Goal: Transaction & Acquisition: Purchase product/service

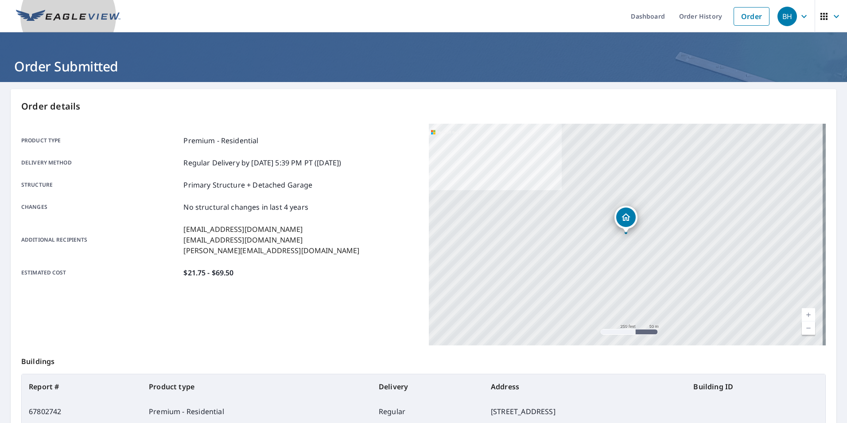
click at [66, 16] on img at bounding box center [68, 16] width 105 height 13
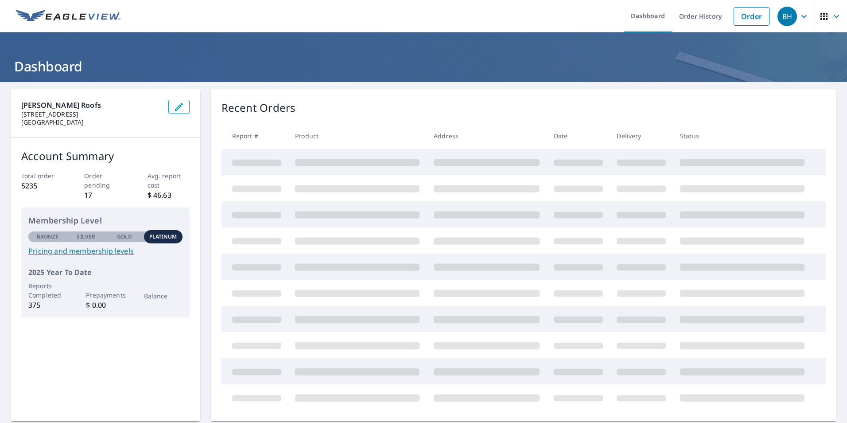
drag, startPoint x: 750, startPoint y: 20, endPoint x: 834, endPoint y: 12, distance: 84.6
click at [750, 20] on link "Order" at bounding box center [752, 16] width 36 height 19
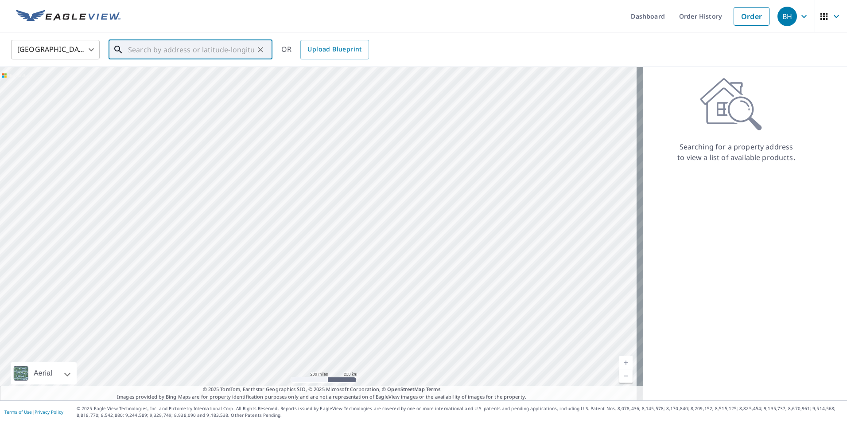
click at [140, 50] on input "text" at bounding box center [191, 49] width 126 height 25
click at [168, 78] on span "5285 Via Ester" at bounding box center [195, 75] width 139 height 11
type input "[STREET_ADDRESS][PERSON_NAME]"
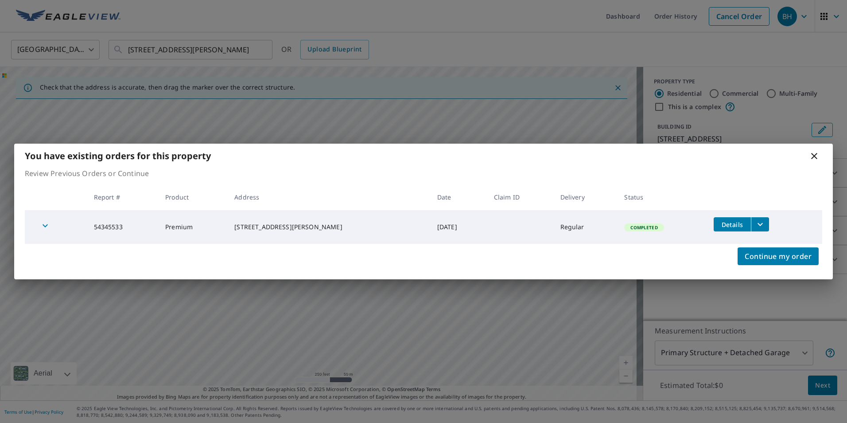
click at [756, 227] on icon "filesDropdownBtn-54345533" at bounding box center [760, 224] width 11 height 11
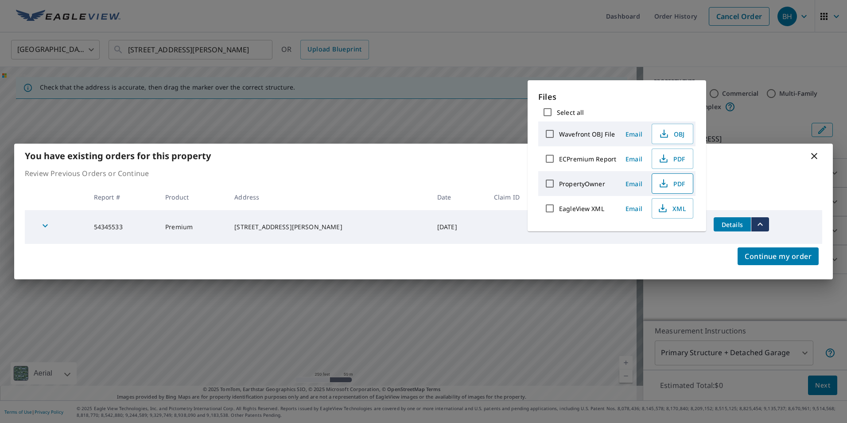
click at [676, 188] on span "PDF" at bounding box center [672, 183] width 28 height 11
click at [814, 158] on icon at bounding box center [814, 156] width 11 height 11
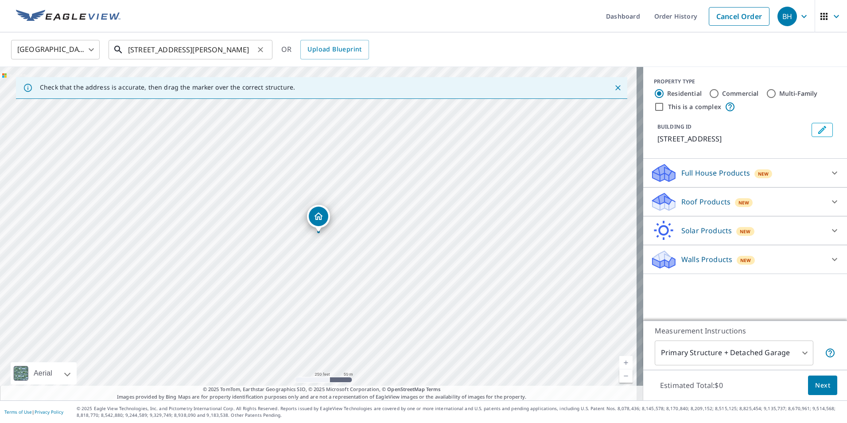
drag, startPoint x: 235, startPoint y: 47, endPoint x: 245, endPoint y: 47, distance: 10.2
click at [235, 47] on input "[STREET_ADDRESS][PERSON_NAME]" at bounding box center [191, 49] width 126 height 25
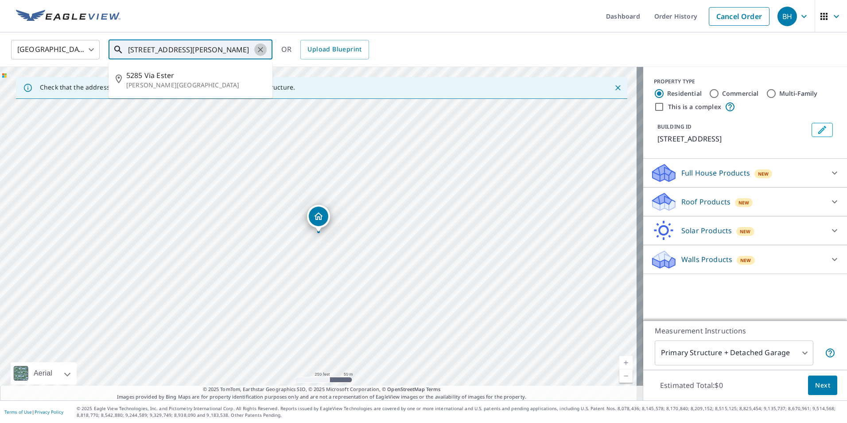
click at [260, 49] on icon "Clear" at bounding box center [260, 49] width 5 height 5
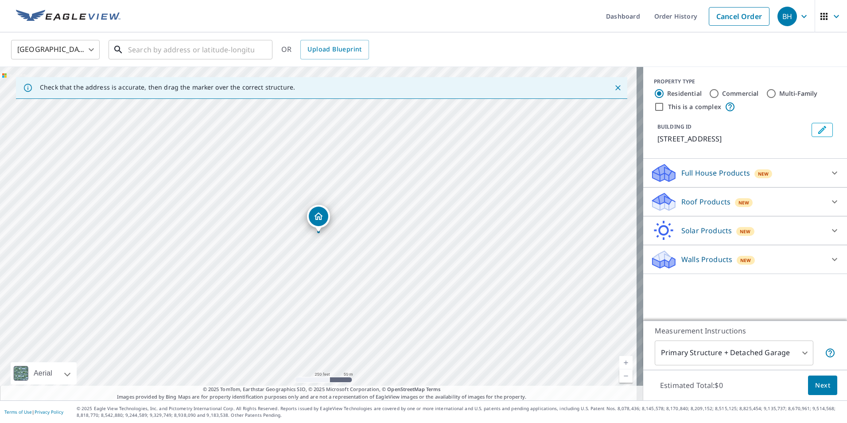
click at [137, 45] on input "text" at bounding box center [191, 49] width 126 height 25
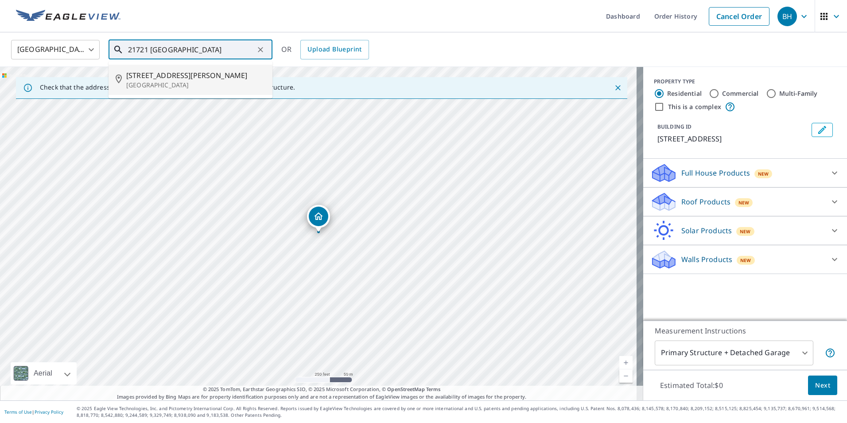
click at [160, 76] on span "[STREET_ADDRESS][PERSON_NAME]" at bounding box center [195, 75] width 139 height 11
type input "[STREET_ADDRESS][PERSON_NAME]"
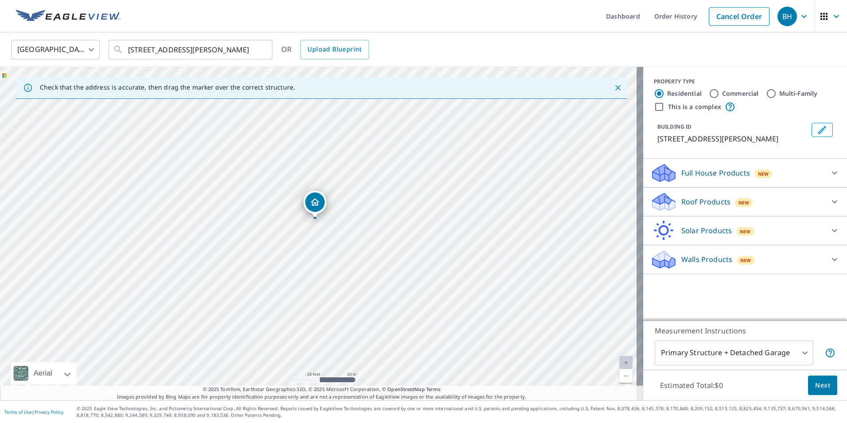
click at [700, 199] on p "Roof Products" at bounding box center [706, 201] width 49 height 11
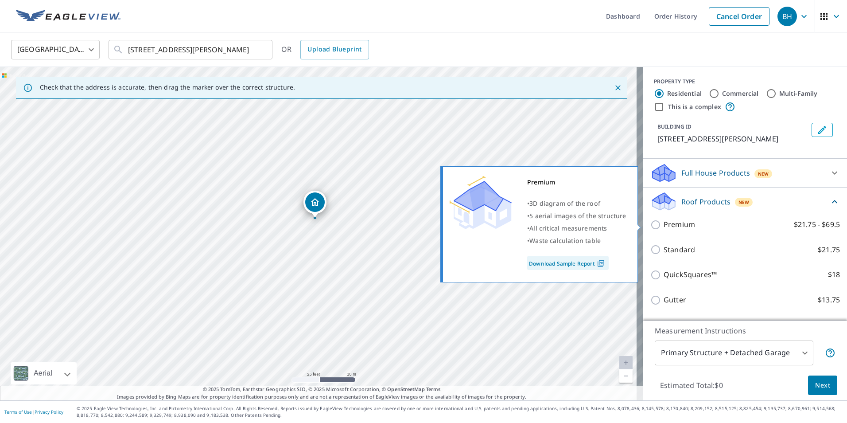
click at [651, 225] on input "Premium $21.75 - $69.5" at bounding box center [657, 224] width 13 height 11
checkbox input "true"
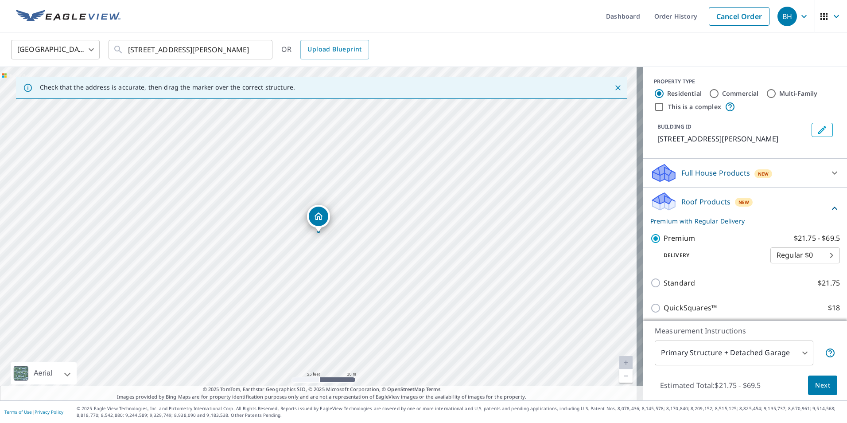
click at [697, 206] on p "Roof Products" at bounding box center [706, 201] width 49 height 11
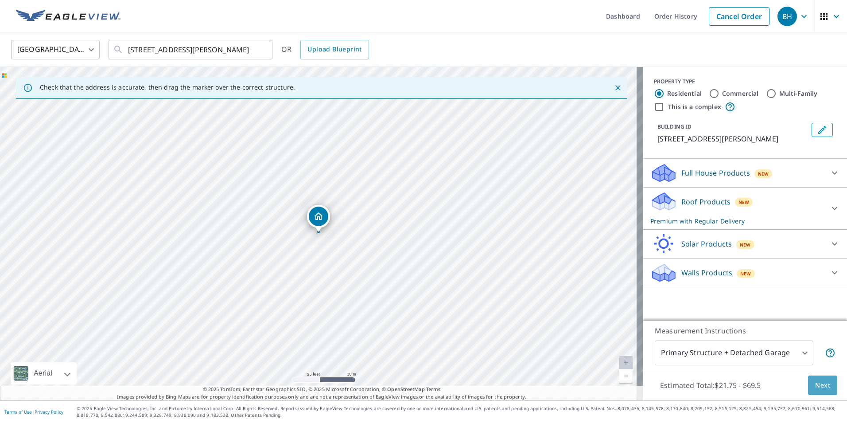
click at [816, 382] on span "Next" at bounding box center [823, 385] width 15 height 11
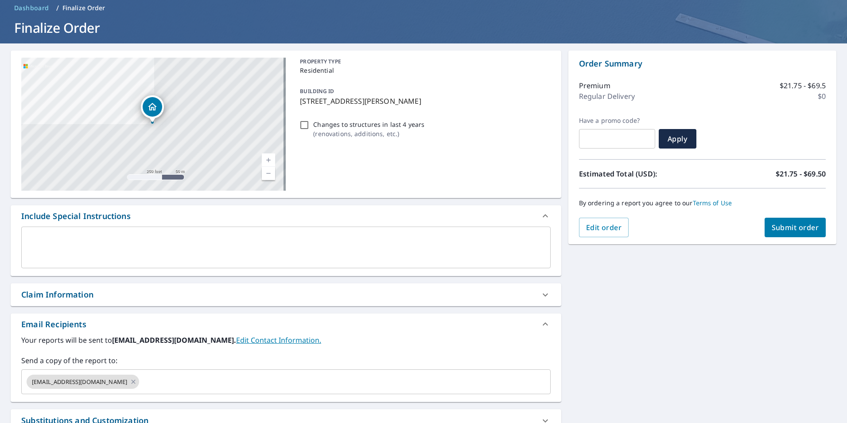
scroll to position [89, 0]
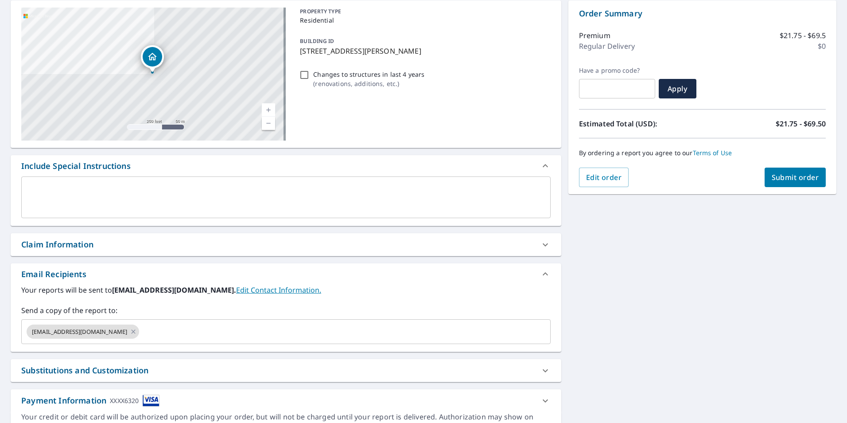
click at [88, 249] on div "Claim Information" at bounding box center [57, 244] width 72 height 12
checkbox input "true"
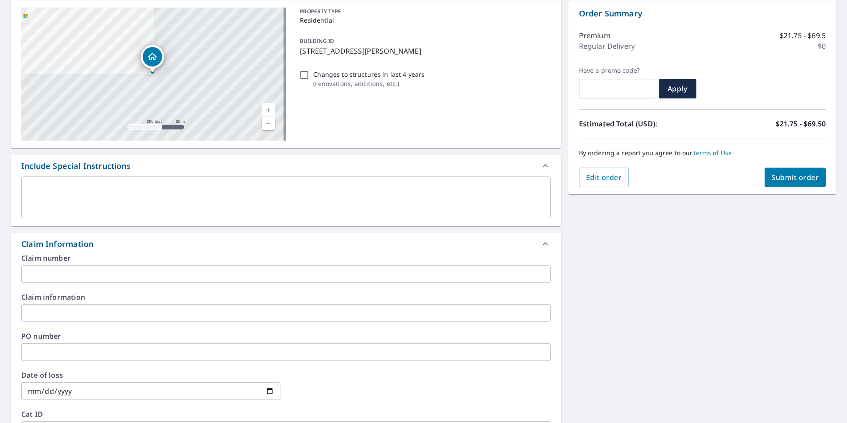
click at [51, 341] on div "PO number ​" at bounding box center [286, 346] width 530 height 28
click at [55, 355] on input "text" at bounding box center [286, 352] width 530 height 18
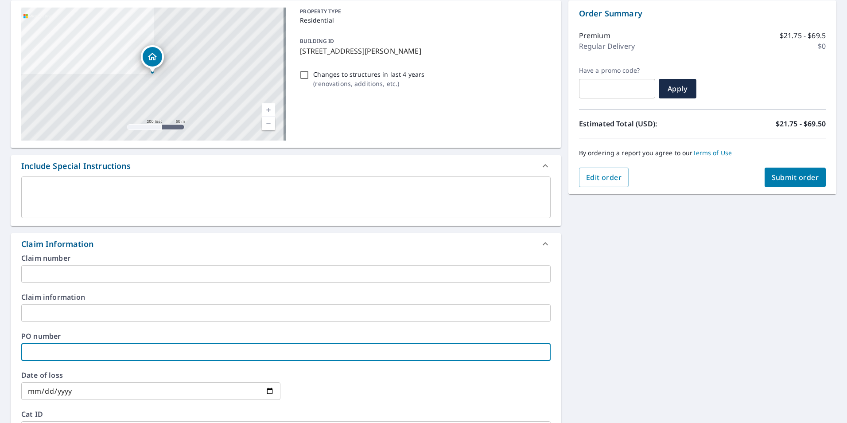
type input "M"
checkbox input "true"
type input "MU"
checkbox input "true"
type input "M"
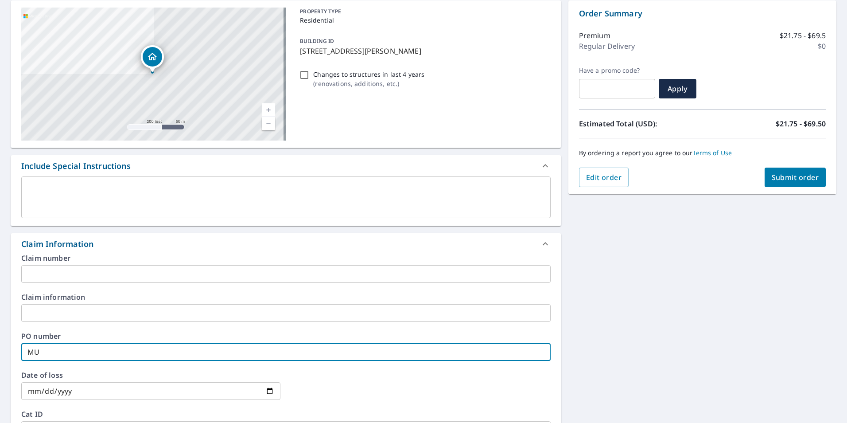
checkbox input "true"
type input "Mu"
checkbox input "true"
type input "Mu-"
checkbox input "true"
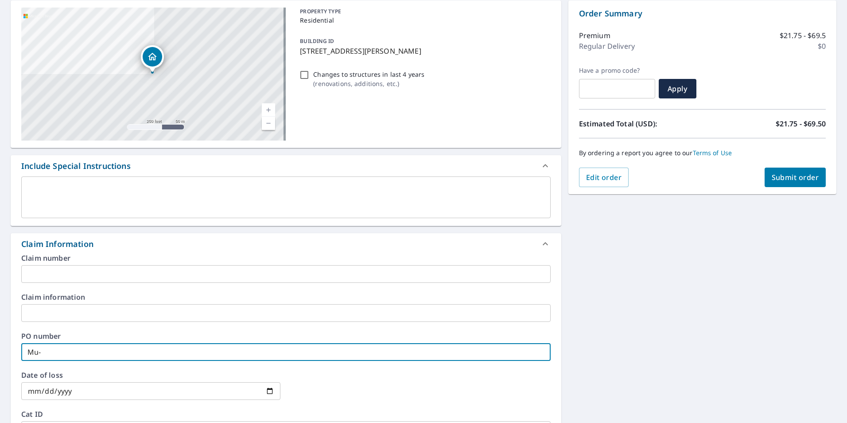
type input "Mu-C"
checkbox input "true"
type input "Mu-CW"
checkbox input "true"
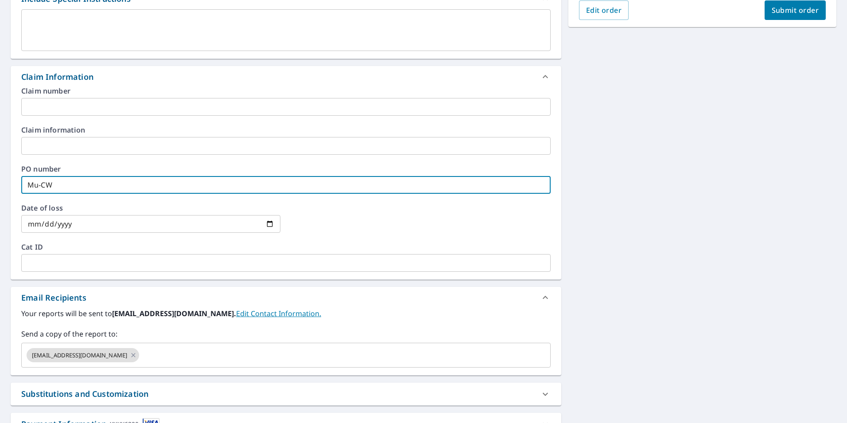
scroll to position [266, 0]
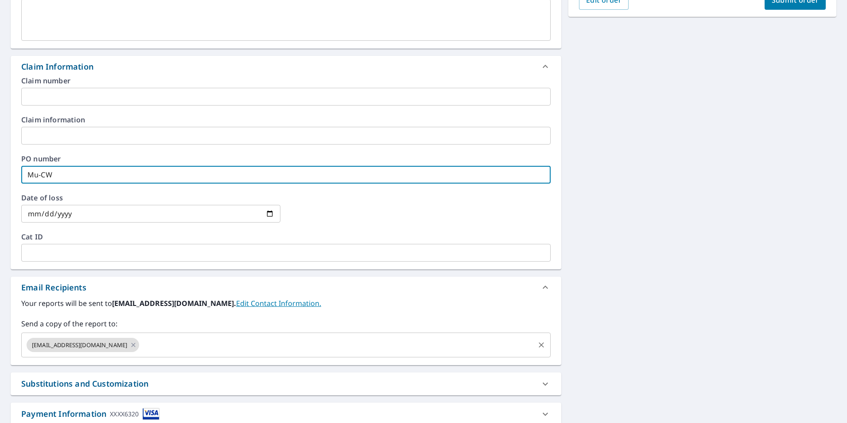
type input "Mu-CW"
click at [141, 345] on input "text" at bounding box center [337, 344] width 393 height 17
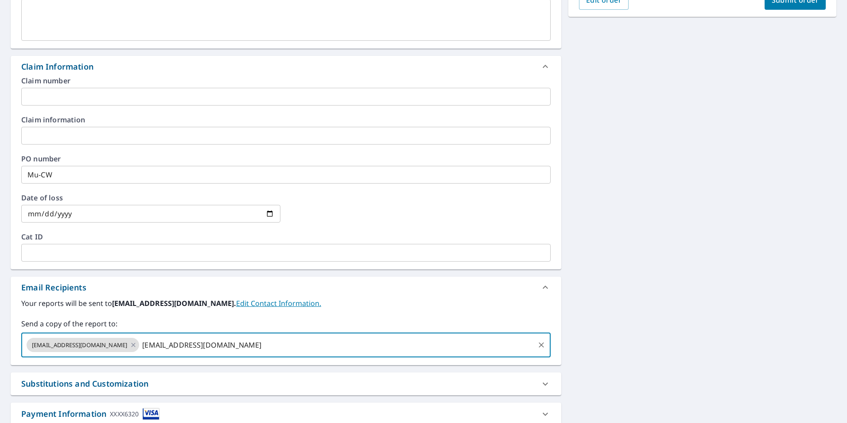
type input "[EMAIL_ADDRESS][DOMAIN_NAME]"
checkbox input "true"
type input "[PERSON_NAME][EMAIL_ADDRESS][DOMAIN_NAME]"
click at [798, 7] on button "Submit order" at bounding box center [796, 0] width 62 height 20
checkbox input "true"
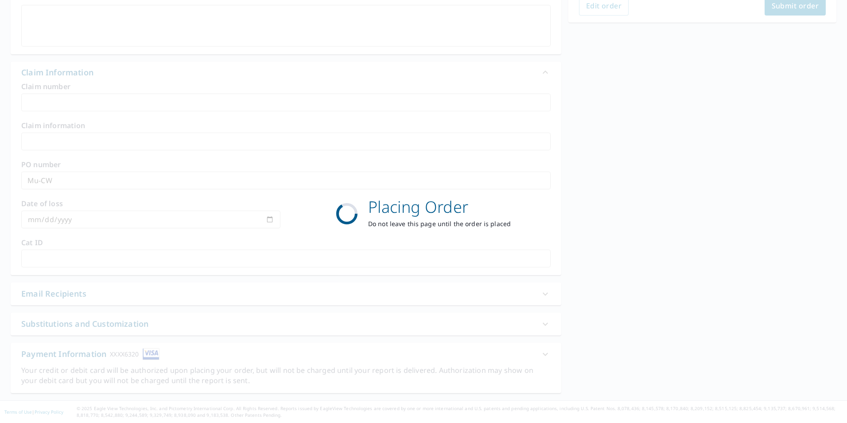
scroll to position [260, 0]
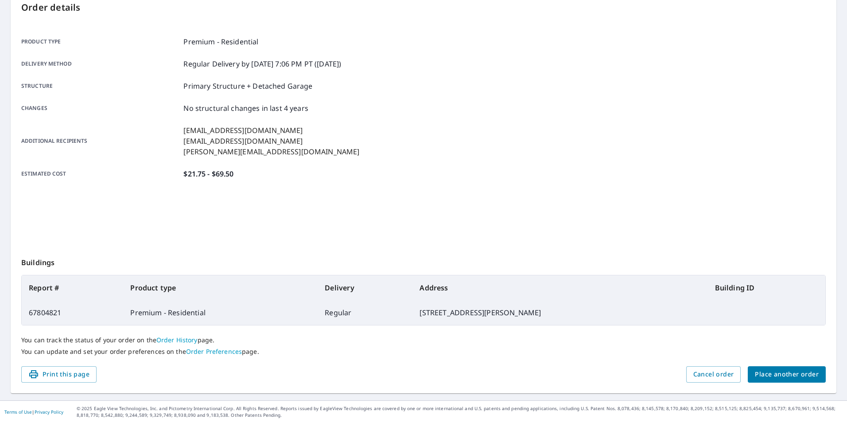
scroll to position [99, 0]
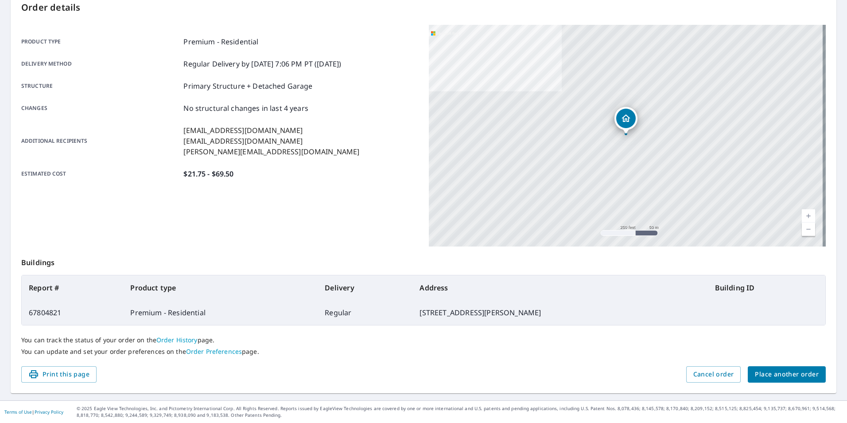
click at [760, 373] on span "Place another order" at bounding box center [787, 374] width 64 height 11
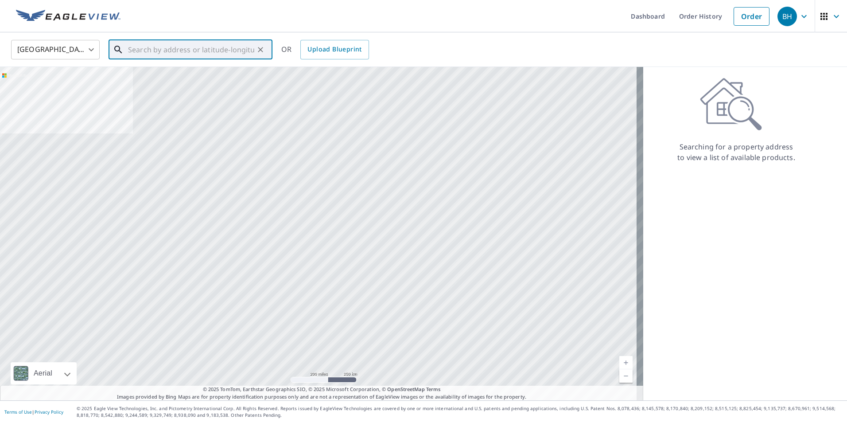
click at [177, 48] on input "text" at bounding box center [191, 49] width 126 height 25
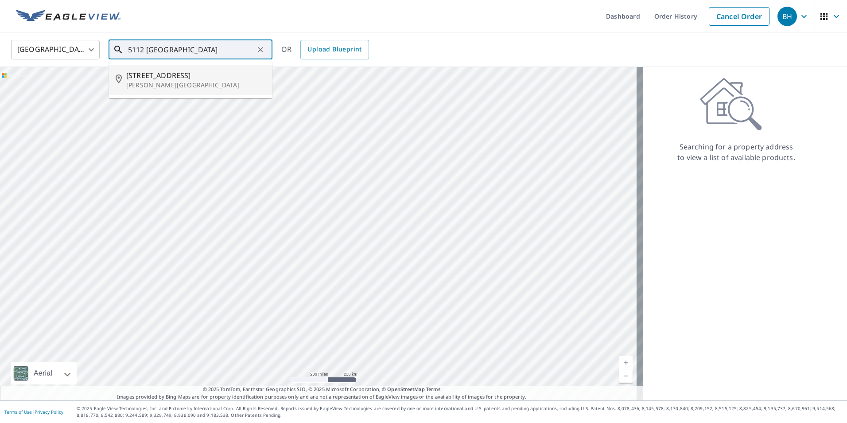
click at [141, 93] on li "[STREET_ADDRESS]" at bounding box center [191, 80] width 164 height 30
type input "[STREET_ADDRESS]"
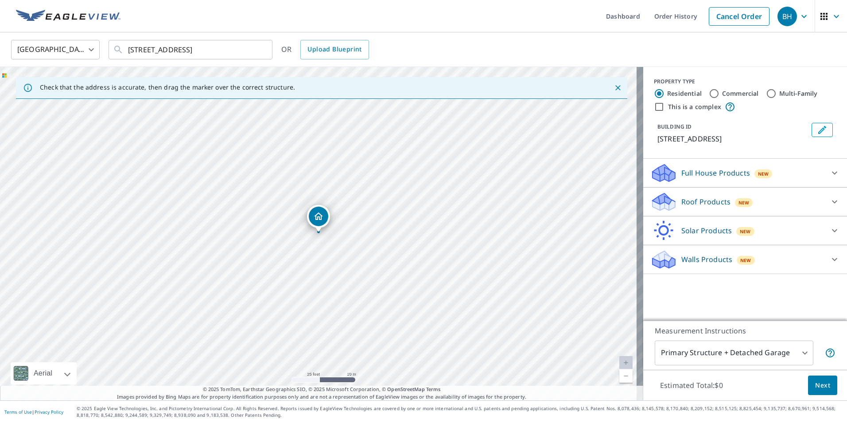
click at [690, 207] on p "Roof Products" at bounding box center [706, 201] width 49 height 11
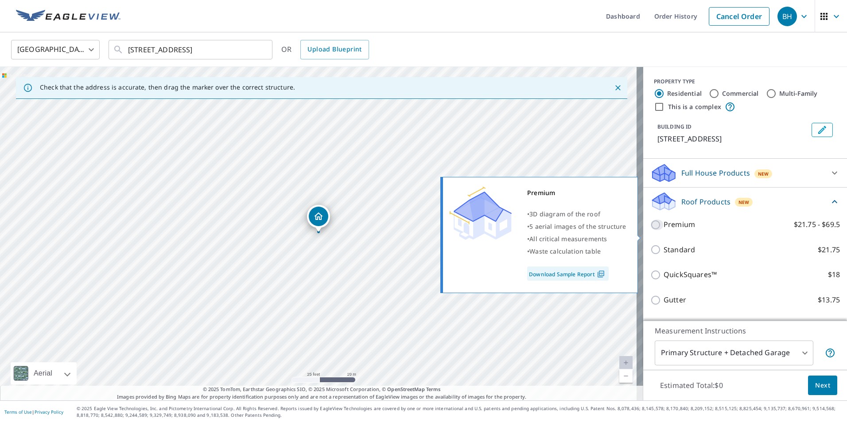
click at [652, 230] on input "Premium $21.75 - $69.5" at bounding box center [657, 224] width 13 height 11
checkbox input "true"
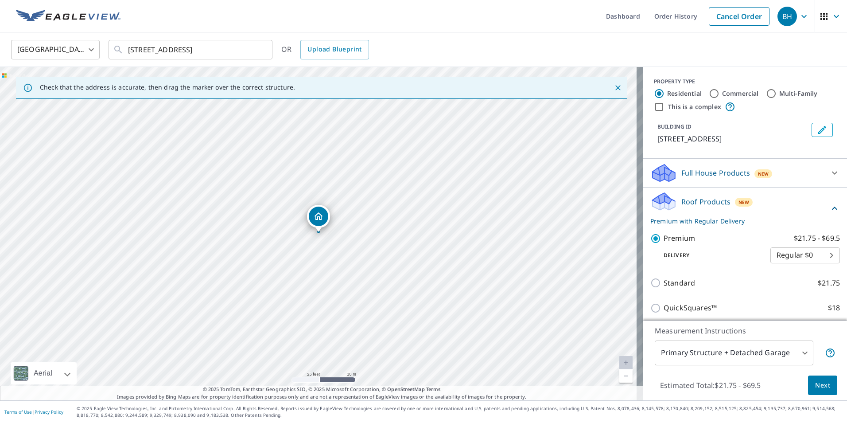
click at [699, 207] on p "Roof Products" at bounding box center [706, 201] width 49 height 11
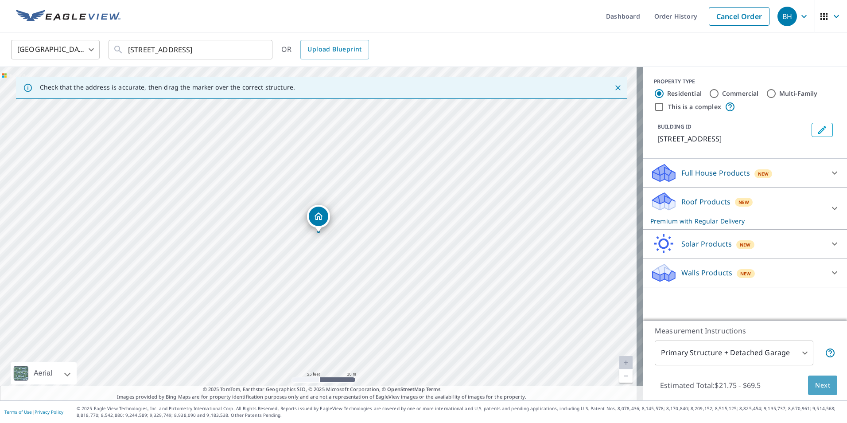
click at [817, 387] on span "Next" at bounding box center [823, 385] width 15 height 11
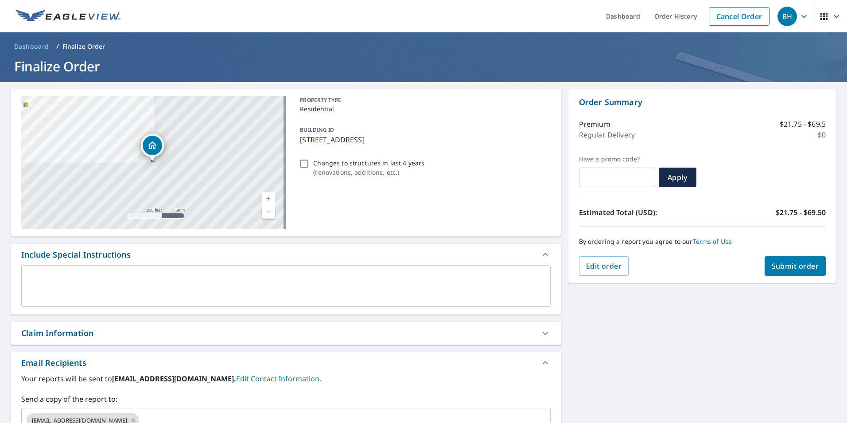
click at [91, 281] on textarea at bounding box center [285, 285] width 517 height 25
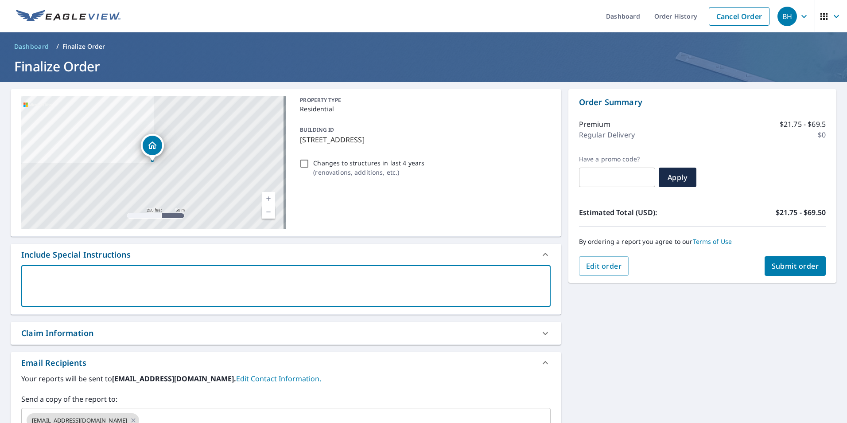
scroll to position [89, 0]
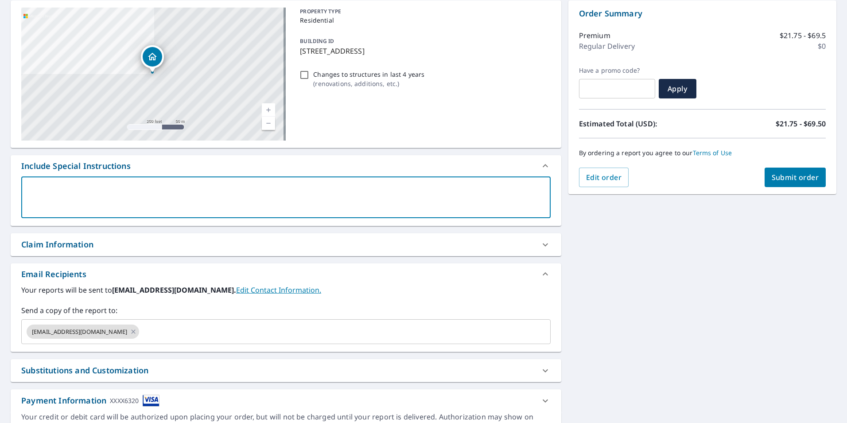
click at [96, 244] on div "Claim Information" at bounding box center [278, 244] width 514 height 12
checkbox input "true"
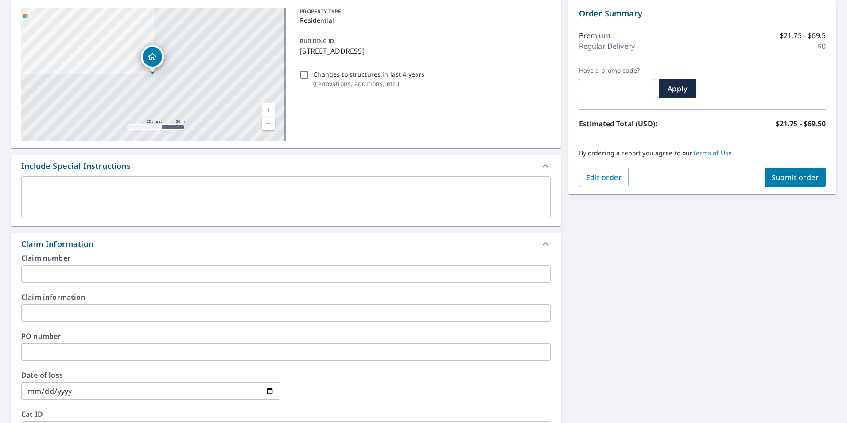
click at [45, 352] on input "text" at bounding box center [286, 352] width 530 height 18
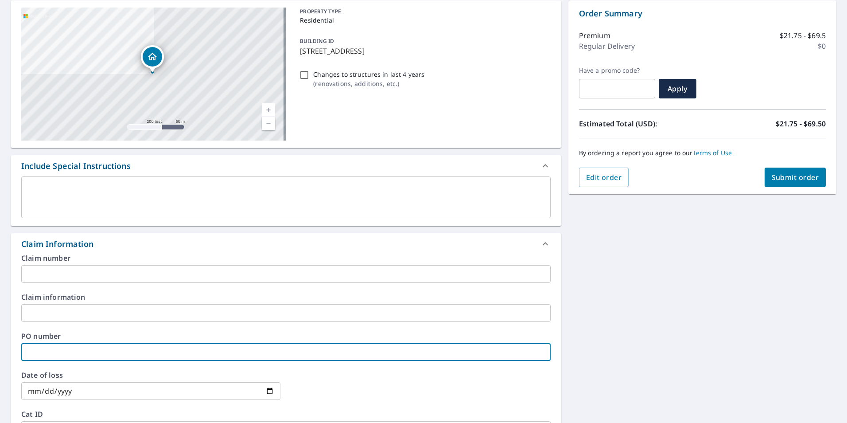
type input "B"
checkbox input "true"
type input "Be"
checkbox input "true"
type input "Bel"
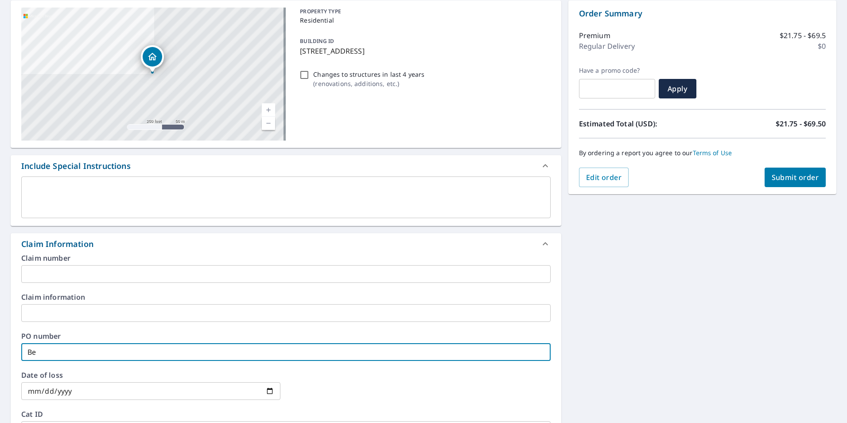
checkbox input "true"
type input "Bell"
checkbox input "true"
type input "Bell-"
checkbox input "true"
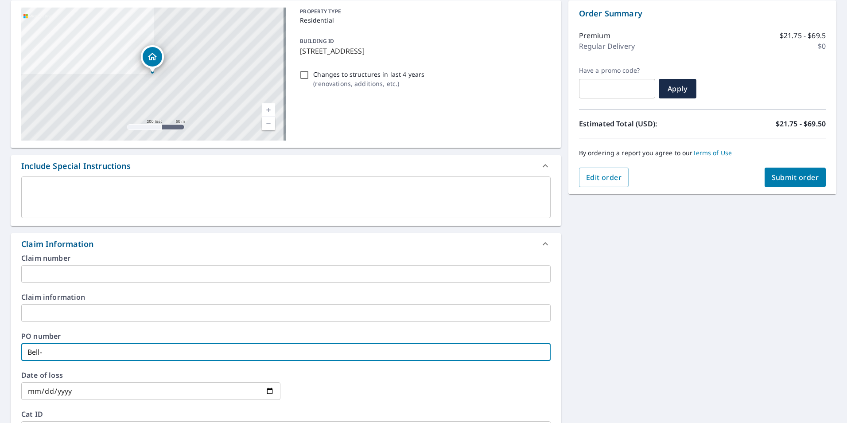
type input "Bell-C"
checkbox input "true"
type input "Bell-CW"
checkbox input "true"
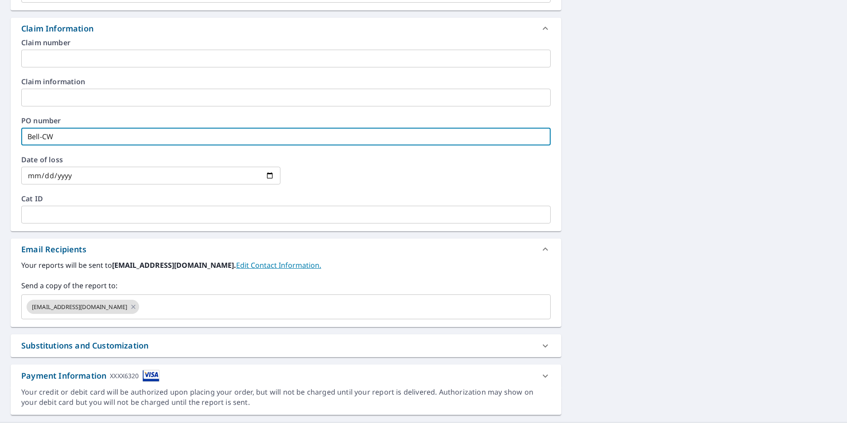
scroll to position [310, 0]
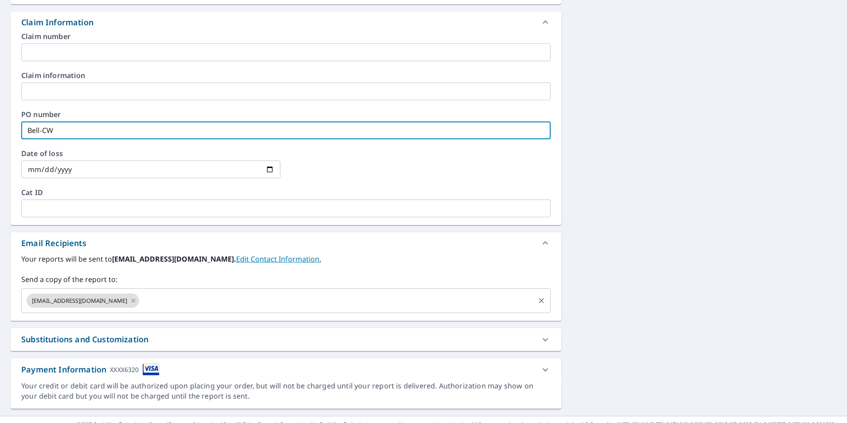
type input "Bell-CW"
click at [151, 297] on input "text" at bounding box center [337, 300] width 393 height 17
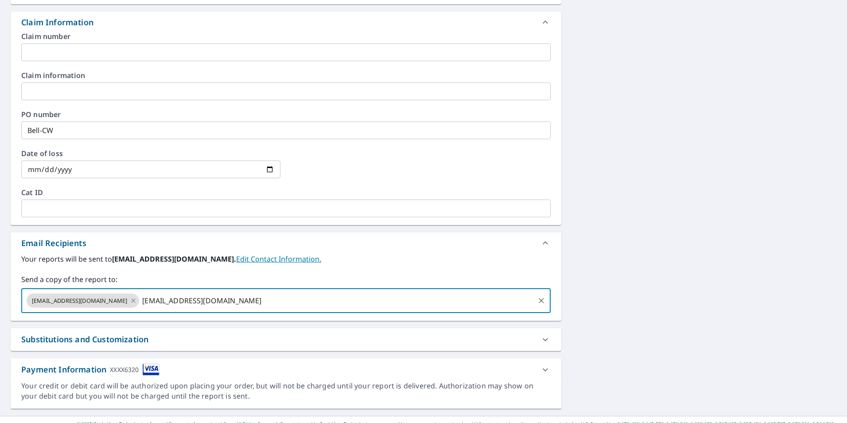
type input "[EMAIL_ADDRESS][DOMAIN_NAME]"
checkbox input "true"
type input "[PERSON_NAME][EMAIL_ADDRESS][DOMAIN_NAME]"
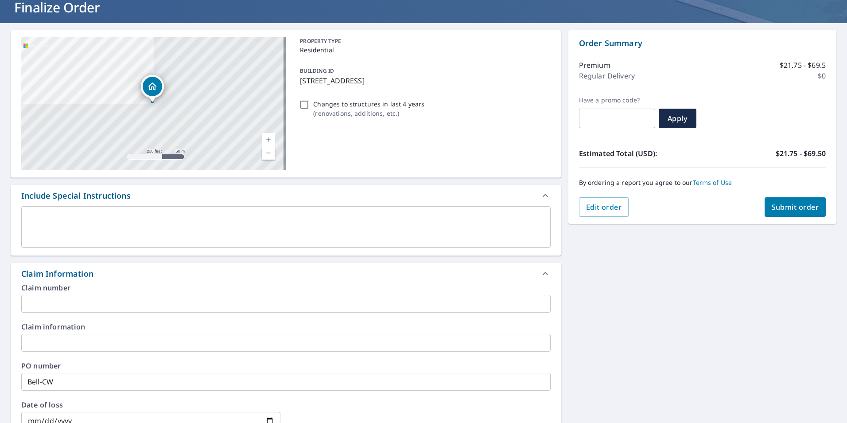
scroll to position [44, 0]
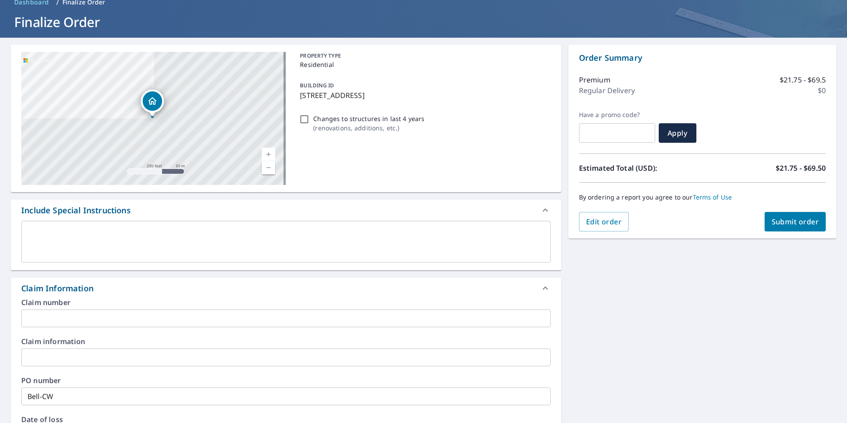
click at [785, 224] on span "Submit order" at bounding box center [795, 222] width 47 height 10
checkbox input "true"
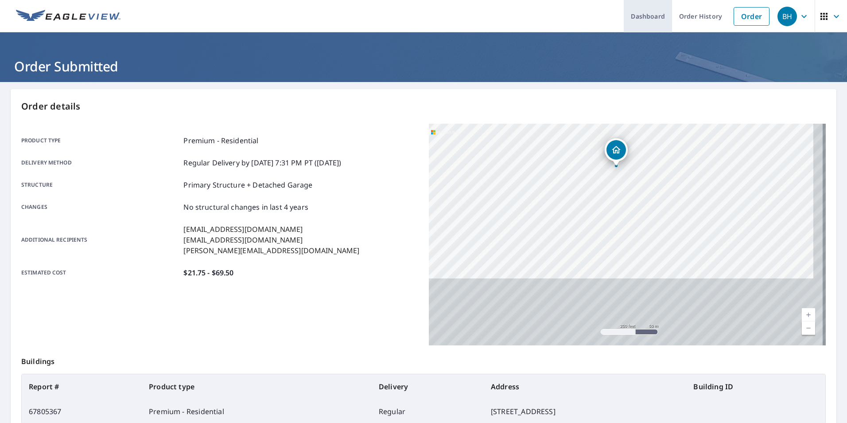
click at [631, 10] on link "Dashboard" at bounding box center [648, 16] width 48 height 32
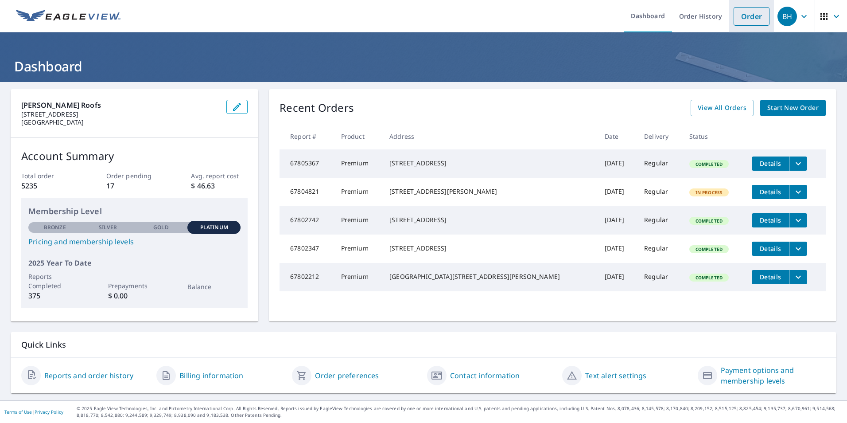
click at [748, 12] on link "Order" at bounding box center [752, 16] width 36 height 19
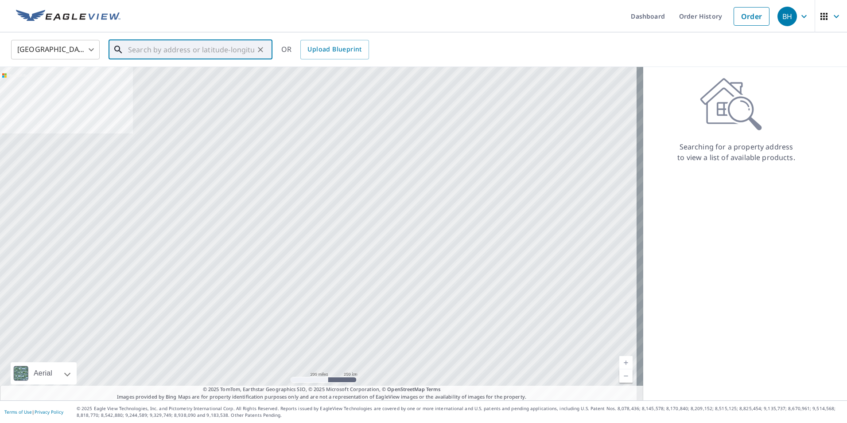
click at [141, 50] on input "text" at bounding box center [191, 49] width 126 height 25
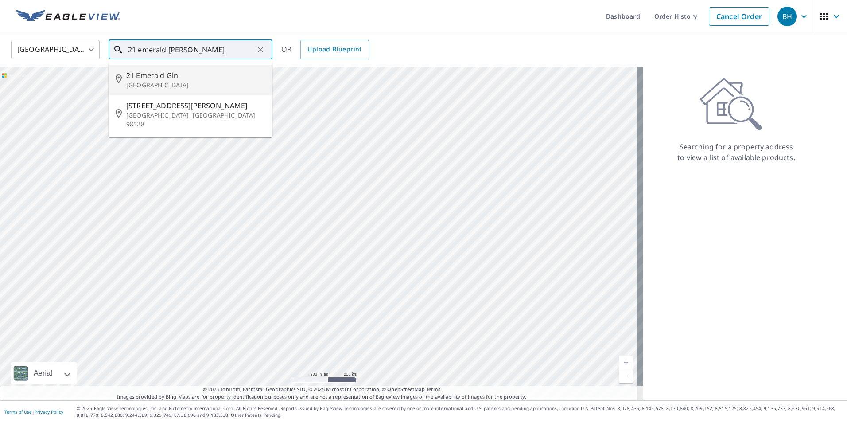
click at [183, 82] on p "[GEOGRAPHIC_DATA]" at bounding box center [195, 85] width 139 height 9
type input "[STREET_ADDRESS]"
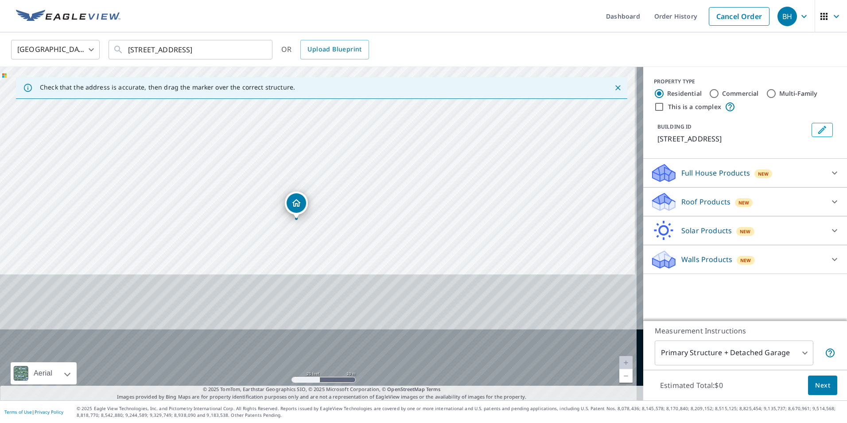
drag, startPoint x: 348, startPoint y: 310, endPoint x: 349, endPoint y: 104, distance: 206.5
click at [349, 104] on div "[STREET_ADDRESS]" at bounding box center [322, 233] width 644 height 333
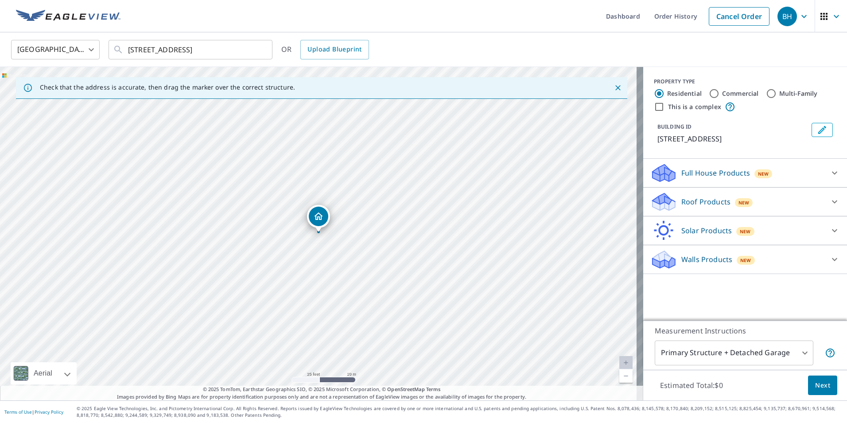
click at [697, 201] on p "Roof Products" at bounding box center [706, 201] width 49 height 11
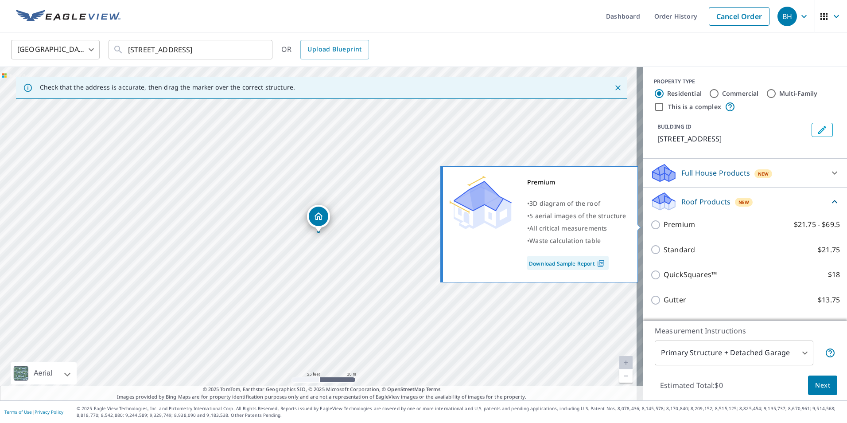
click at [651, 226] on input "Premium $21.75 - $69.5" at bounding box center [657, 224] width 13 height 11
checkbox input "true"
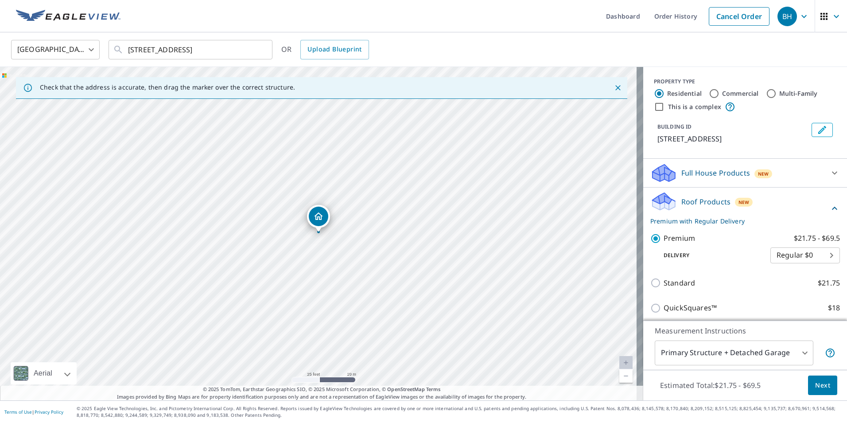
click at [698, 199] on p "Roof Products" at bounding box center [706, 201] width 49 height 11
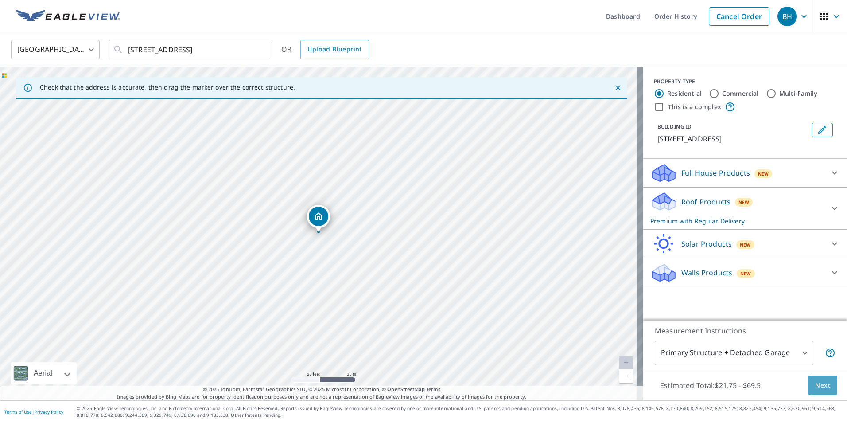
click at [808, 383] on button "Next" at bounding box center [822, 385] width 29 height 20
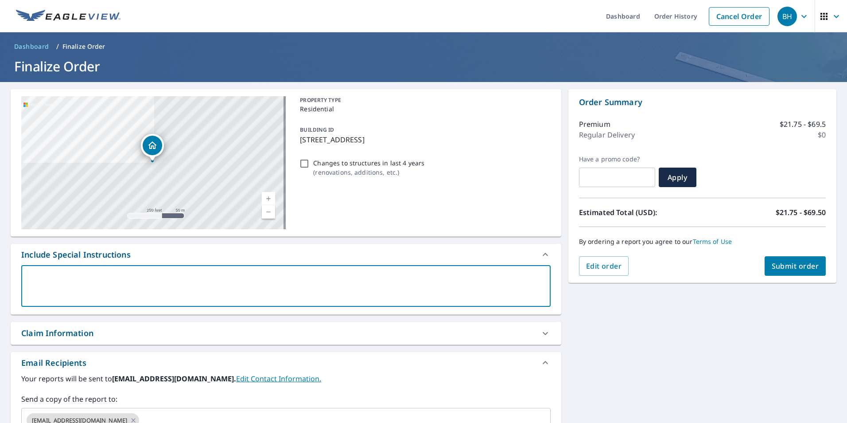
click at [113, 284] on textarea at bounding box center [285, 285] width 517 height 25
type textarea "I"
type textarea "x"
checkbox input "true"
type textarea "In"
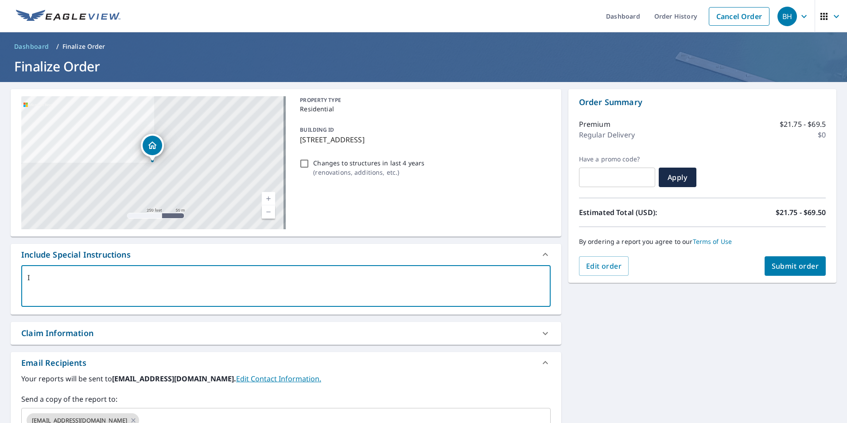
type textarea "x"
checkbox input "true"
type textarea "Inc"
type textarea "x"
checkbox input "true"
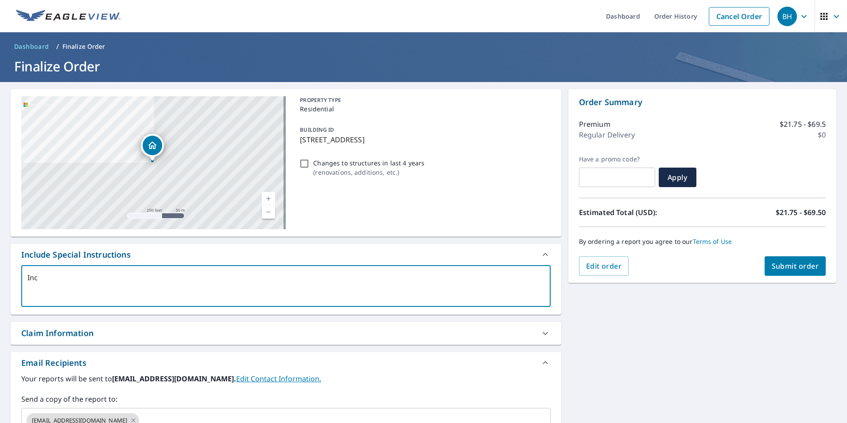
type textarea "Incl"
type textarea "x"
checkbox input "true"
type textarea "Inclu"
type textarea "x"
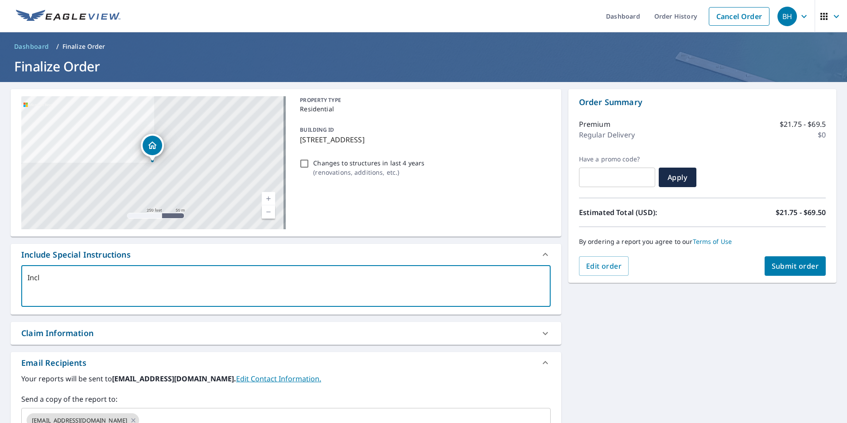
checkbox input "true"
type textarea "Includ"
type textarea "x"
checkbox input "true"
type textarea "Include"
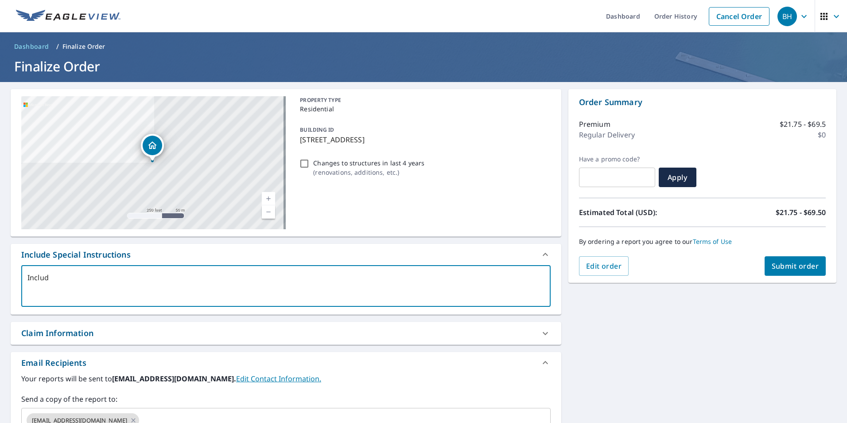
type textarea "x"
checkbox input "true"
type textarea "Include"
type textarea "x"
checkbox input "true"
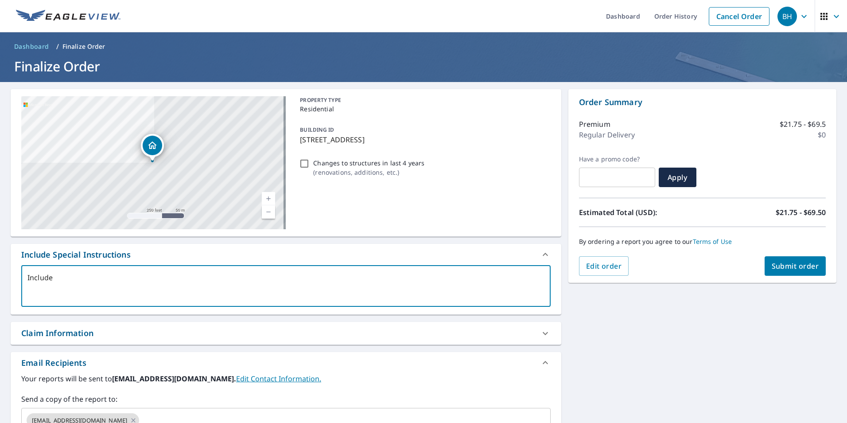
type textarea "Include a"
type textarea "x"
checkbox input "true"
type textarea "Include al"
type textarea "x"
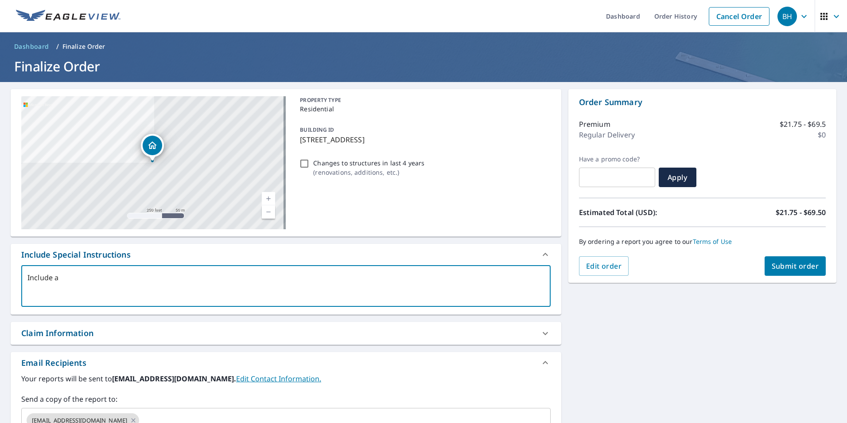
checkbox input "true"
type textarea "Include all"
type textarea "x"
checkbox input "true"
type textarea "Include all"
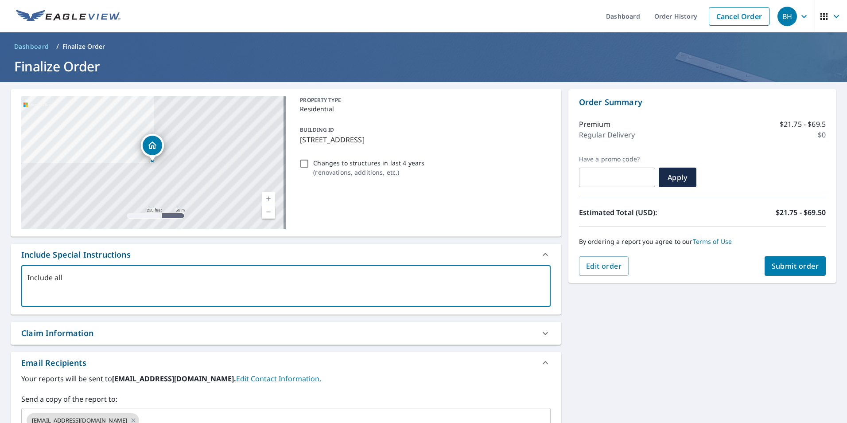
type textarea "x"
checkbox input "true"
type textarea "Include all s"
type textarea "x"
checkbox input "true"
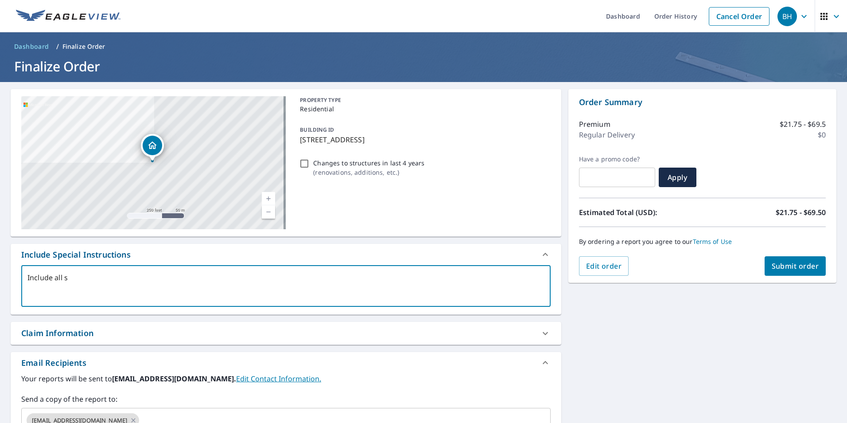
type textarea "Include all st"
type textarea "x"
checkbox input "true"
type textarea "Include all str"
type textarea "x"
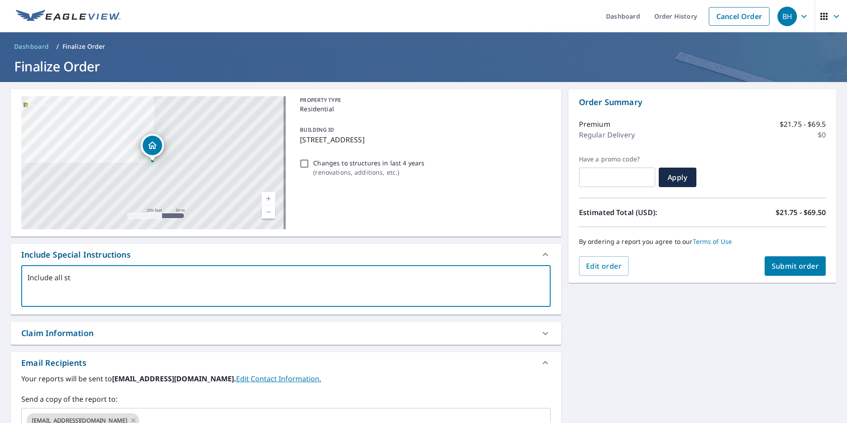
checkbox input "true"
type textarea "Include all strc"
type textarea "x"
checkbox input "true"
type textarea "Include all str"
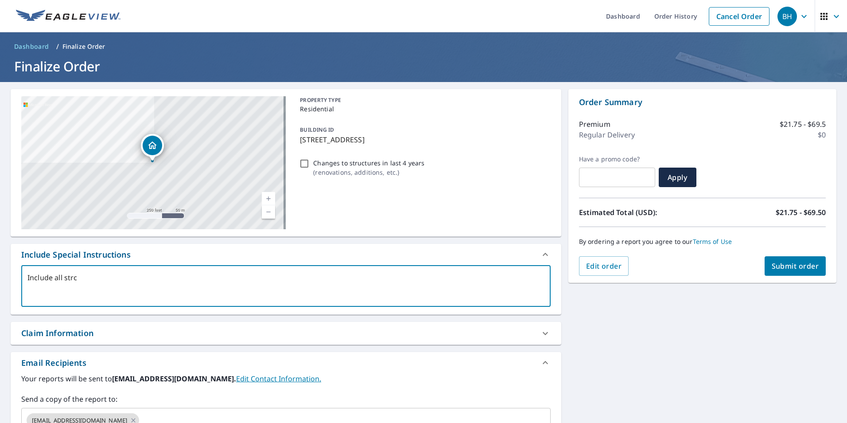
type textarea "x"
checkbox input "true"
type textarea "Include all stru"
type textarea "x"
checkbox input "true"
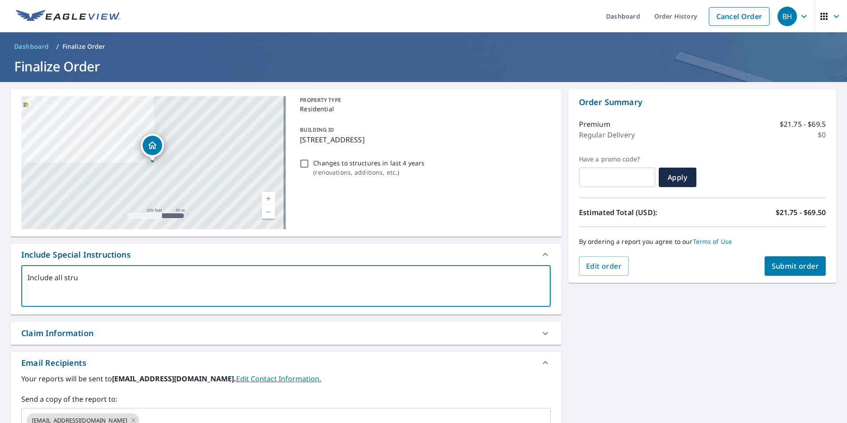
type textarea "Include all struc"
type textarea "x"
checkbox input "true"
type textarea "Include all struct"
type textarea "x"
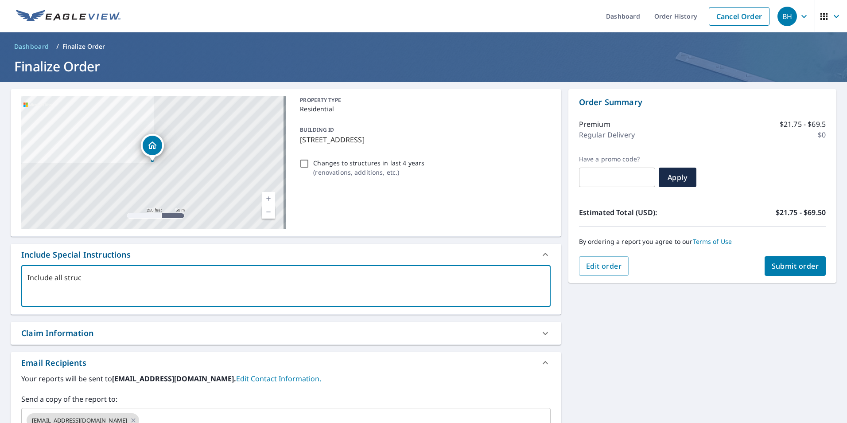
checkbox input "true"
type textarea "Include all structu"
type textarea "x"
checkbox input "true"
type textarea "Include all structur"
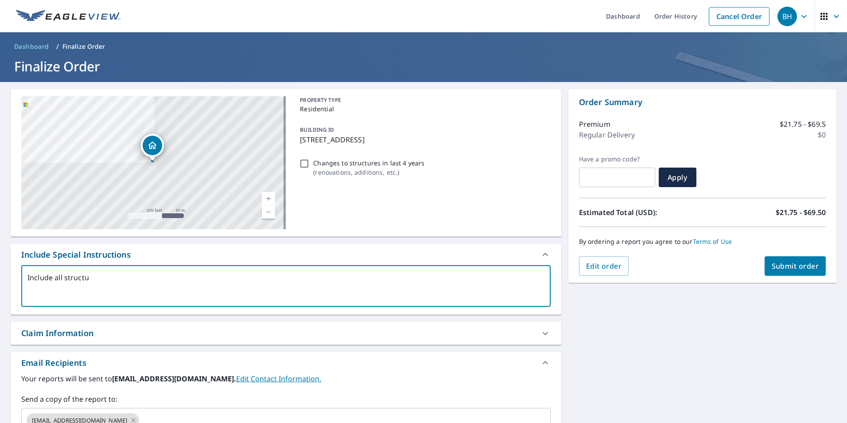
type textarea "x"
checkbox input "true"
type textarea "Include all structure"
type textarea "x"
checkbox input "true"
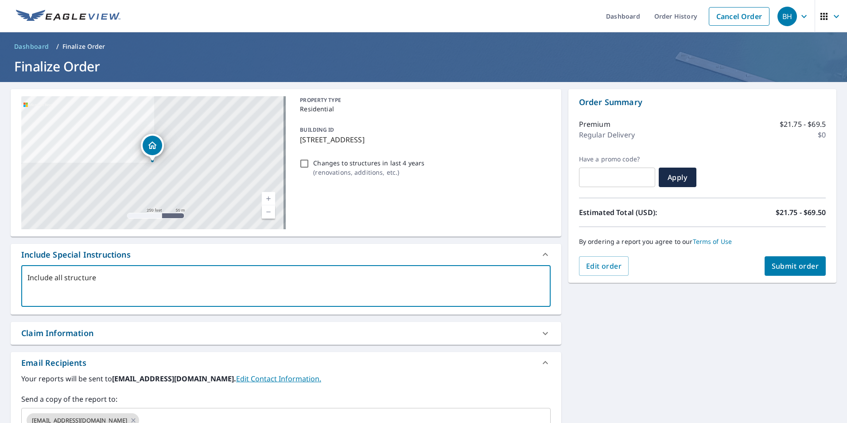
type textarea "Include all structures"
type textarea "x"
checkbox input "true"
type textarea "Include all structures"
type textarea "x"
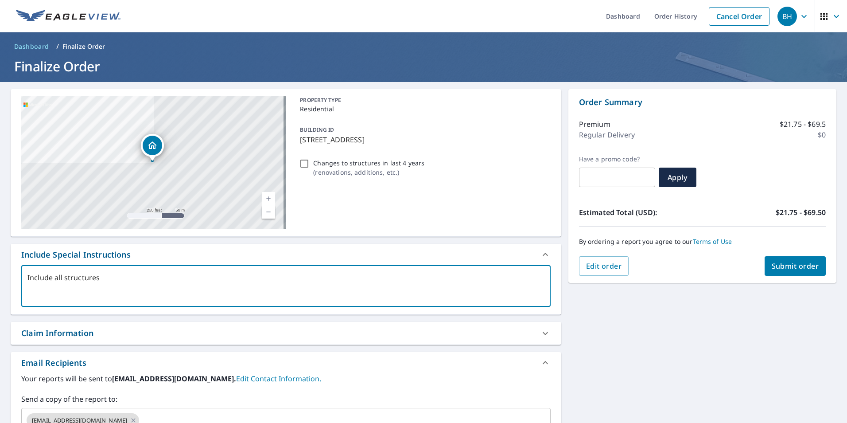
checkbox input "true"
type textarea "Include all structures w"
type textarea "x"
checkbox input "true"
type textarea "Include all structures wi"
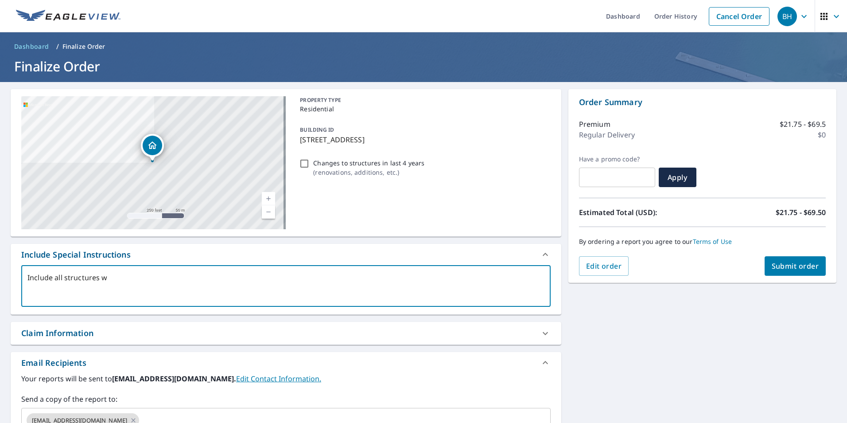
type textarea "x"
checkbox input "true"
type textarea "Include all structures wit"
type textarea "x"
checkbox input "true"
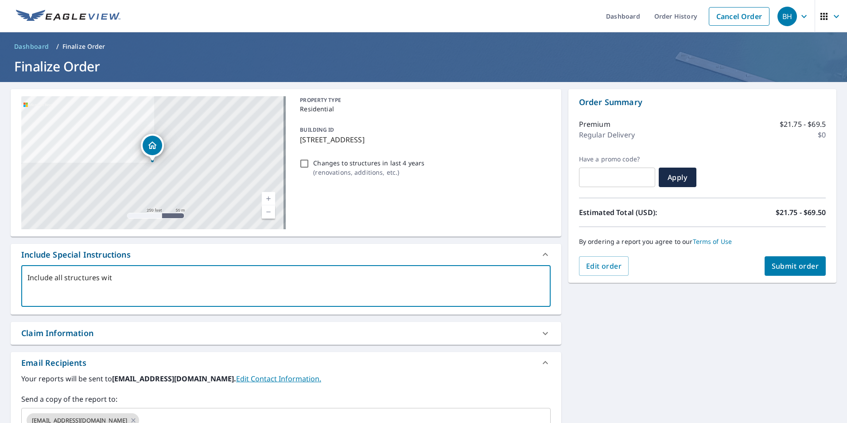
type textarea "Include all structures with"
type textarea "x"
checkbox input "true"
type textarea "Include all structures withi"
type textarea "x"
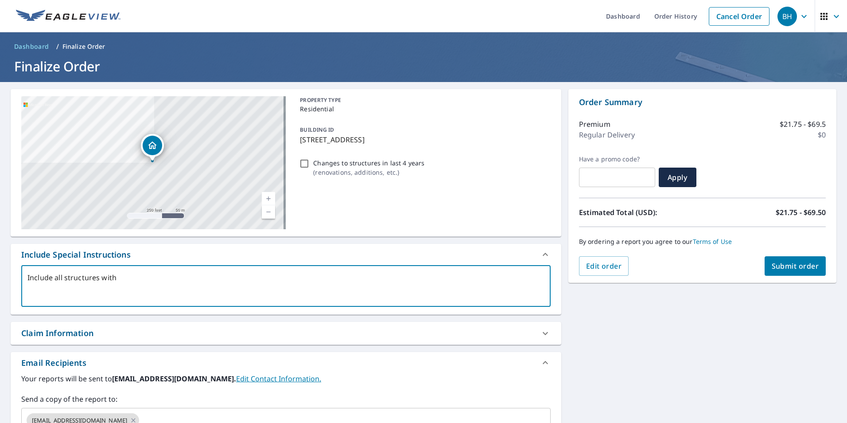
checkbox input "true"
type textarea "Include all structures within"
type textarea "x"
checkbox input "true"
type textarea "Include all structures within"
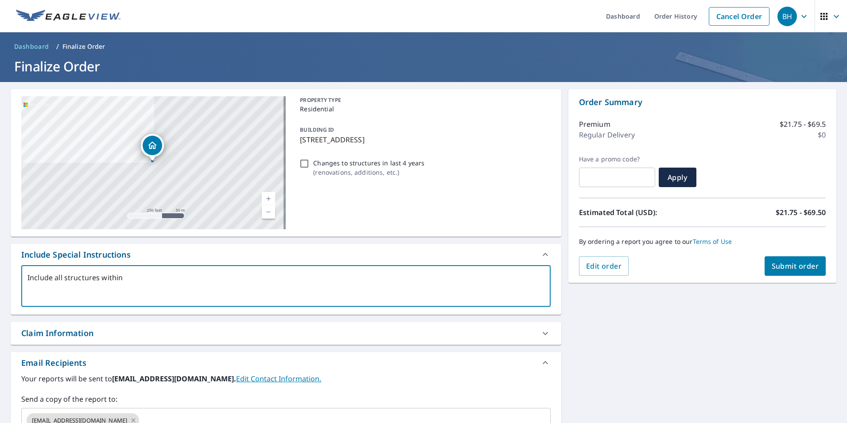
type textarea "x"
checkbox input "true"
type textarea "Include all structures within p"
type textarea "x"
checkbox input "true"
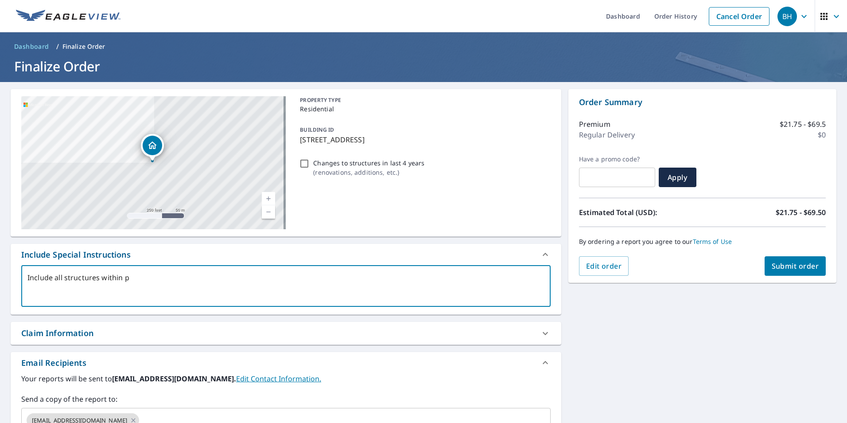
type textarea "Include all structures within pr"
type textarea "x"
checkbox input "true"
type textarea "Include all structures within pro"
type textarea "x"
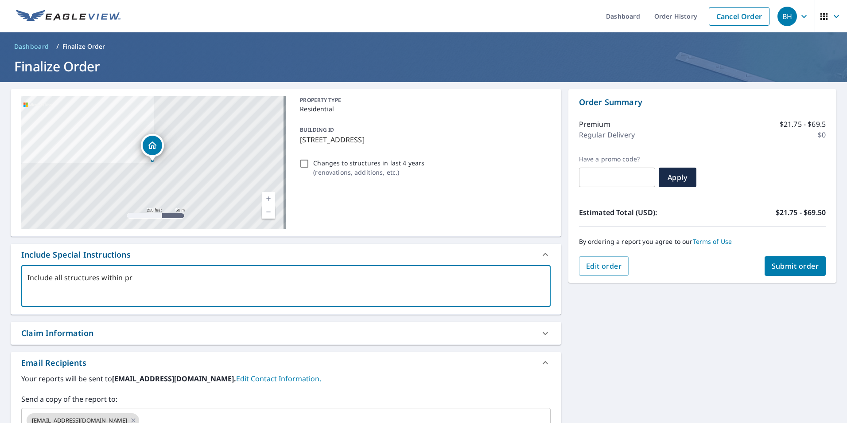
checkbox input "true"
type textarea "Include all structures within prop"
type textarea "x"
checkbox input "true"
type textarea "Include all structures within prope"
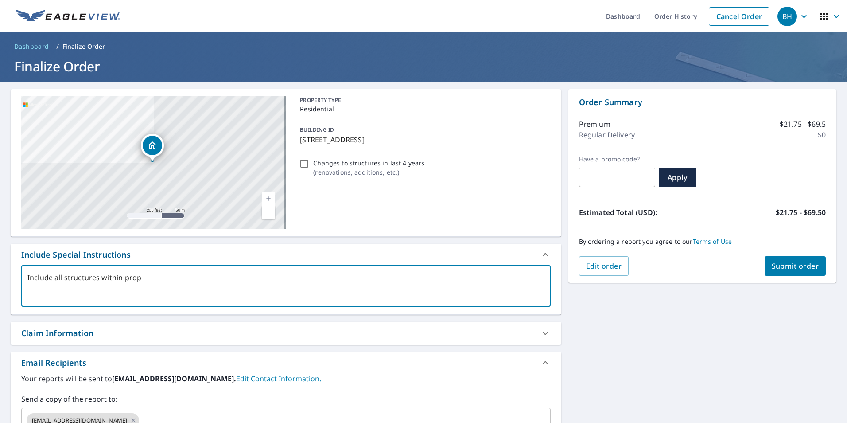
type textarea "x"
checkbox input "true"
type textarea "Include all structures within proper"
type textarea "x"
checkbox input "true"
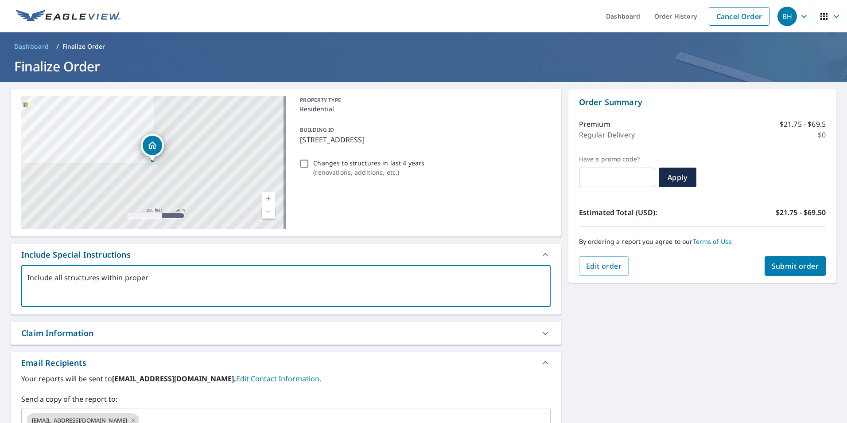
type textarea "Include all structures within propert"
type textarea "x"
checkbox input "true"
type textarea "Include all structures within property"
type textarea "x"
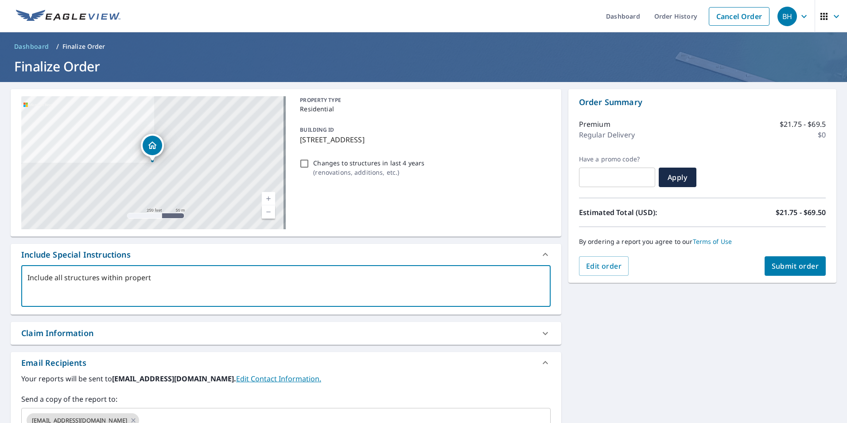
checkbox input "true"
type textarea "Include all structures within property"
type textarea "x"
checkbox input "true"
type textarea "Include all structures within property l"
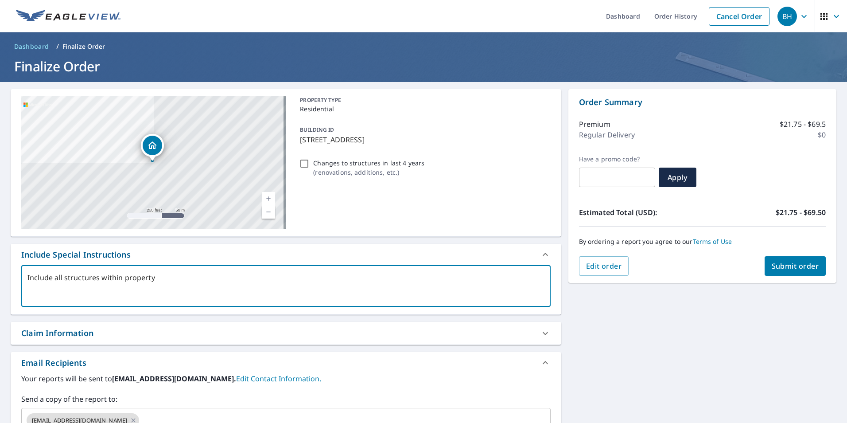
type textarea "x"
checkbox input "true"
type textarea "Include all structures within property li"
type textarea "x"
checkbox input "true"
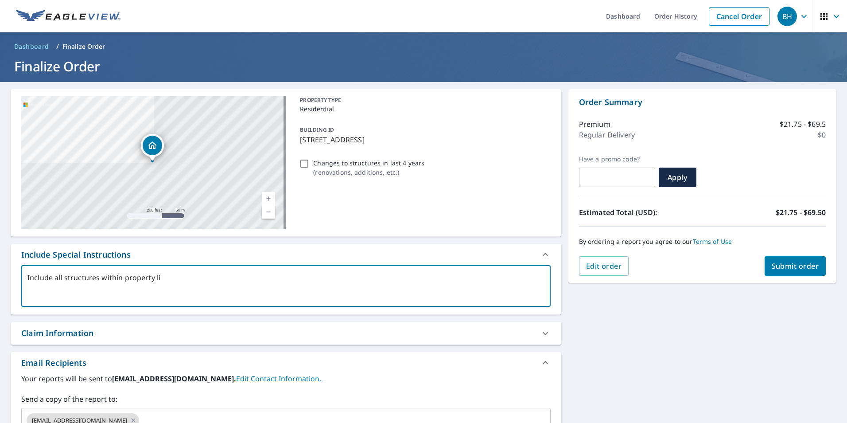
type textarea "Include all structures within property lin"
type textarea "x"
checkbox input "true"
type textarea "Include all structures within property line"
type textarea "x"
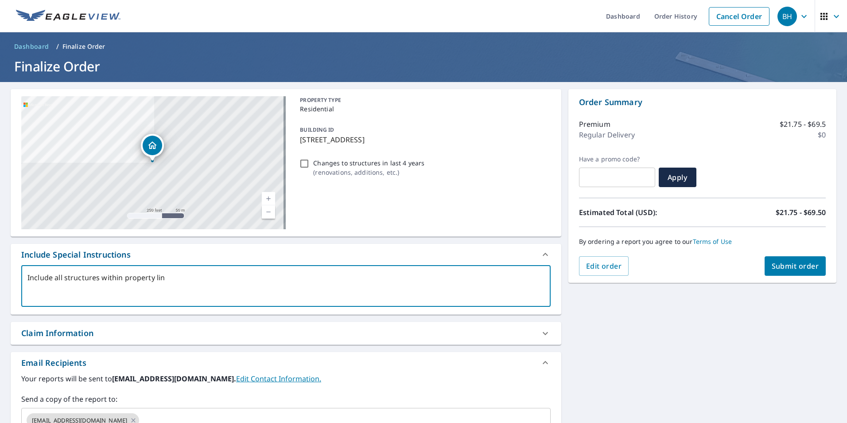
checkbox input "true"
type textarea "Include all structures within property line."
type textarea "x"
checkbox input "true"
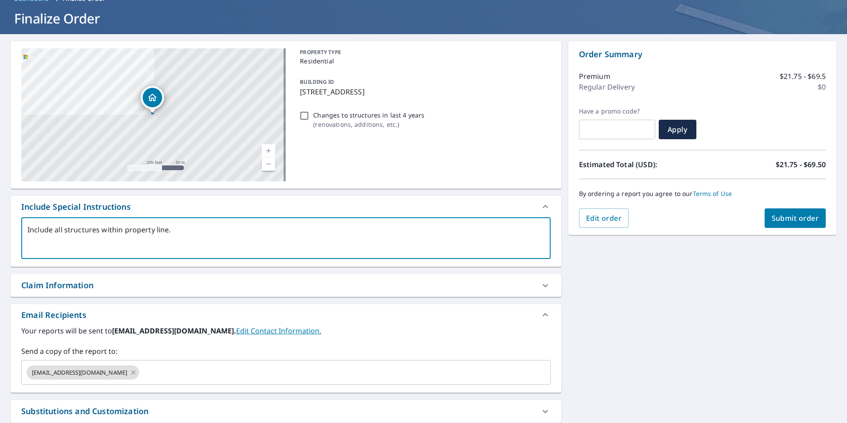
scroll to position [133, 0]
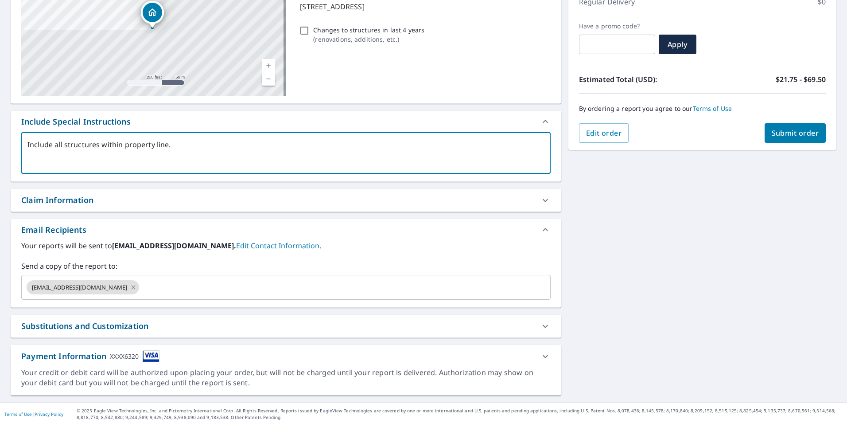
type textarea "Include all structures within property line."
click at [72, 205] on div "Claim Information" at bounding box center [57, 200] width 72 height 12
type textarea "x"
checkbox input "true"
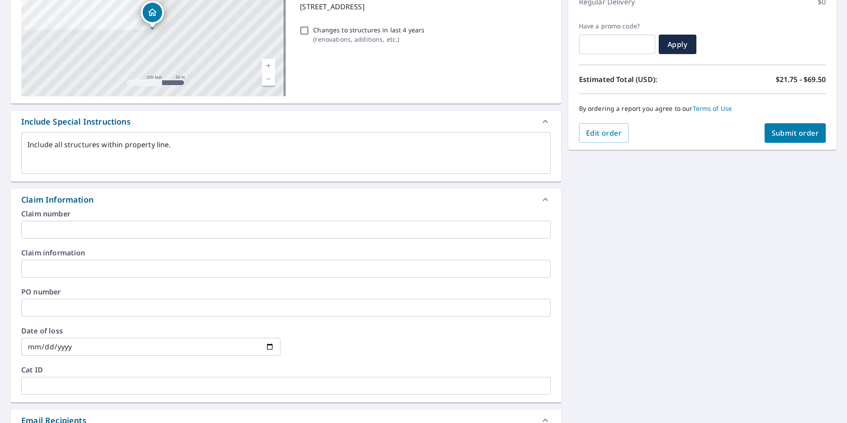
click at [40, 304] on input "text" at bounding box center [286, 308] width 530 height 18
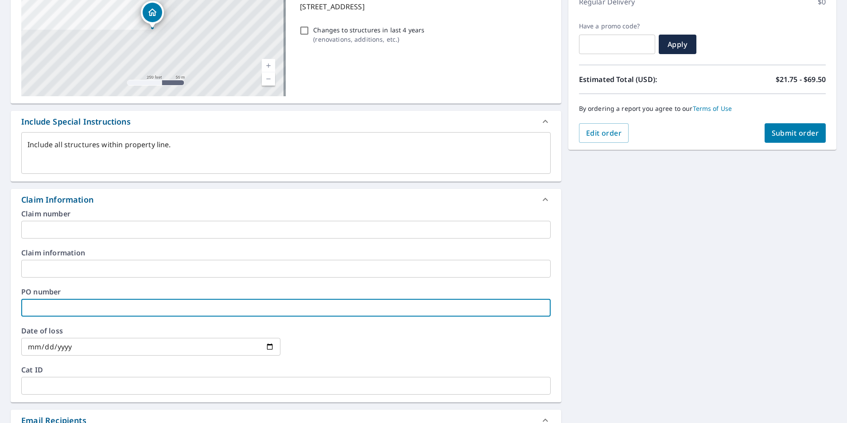
type textarea "x"
type input "K"
checkbox input "true"
type textarea "x"
type input "Ko"
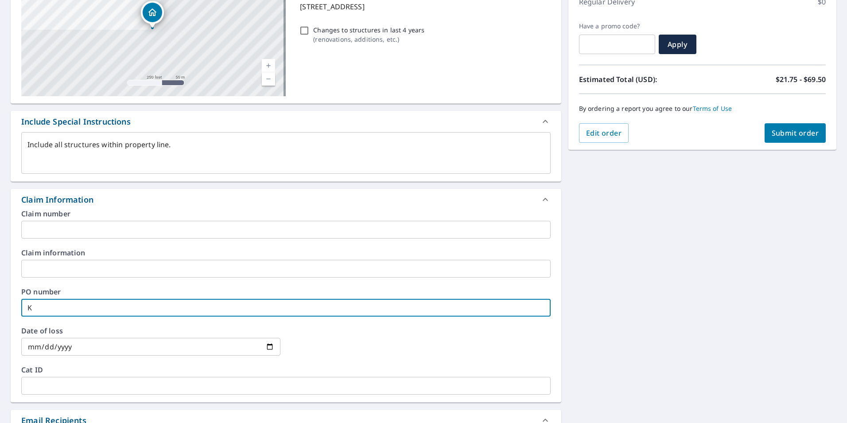
checkbox input "true"
type textarea "x"
type input "Koe"
click at [124, 202] on div "Claim Information" at bounding box center [278, 200] width 514 height 12
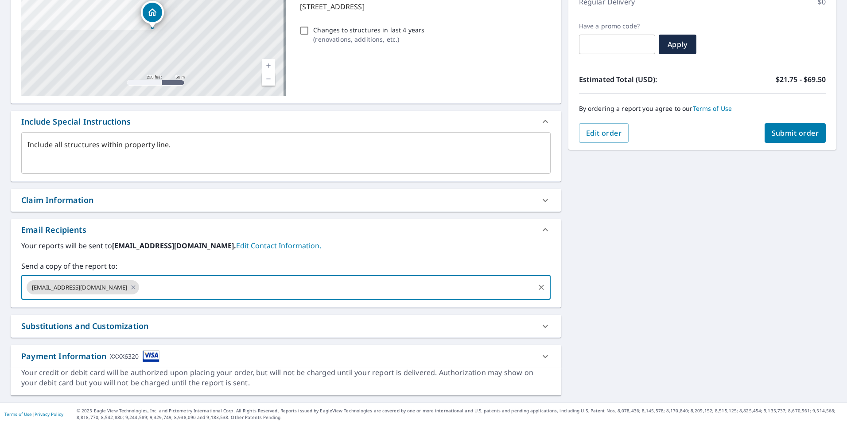
click at [164, 285] on input "text" at bounding box center [337, 287] width 393 height 17
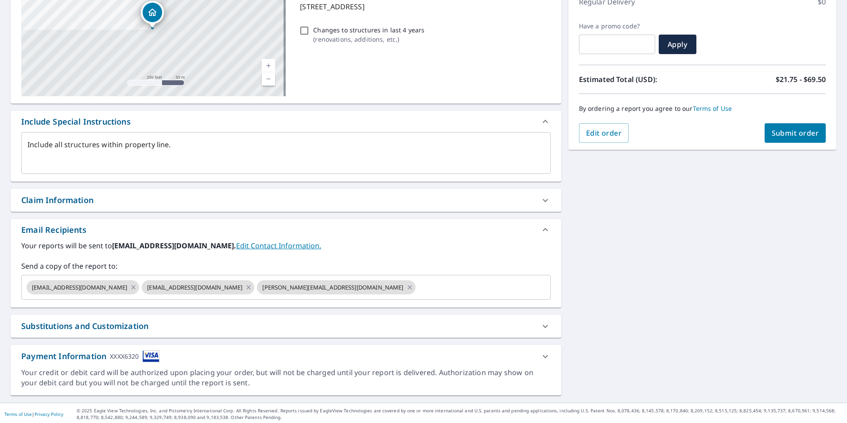
click at [110, 195] on div "Claim Information" at bounding box center [278, 200] width 514 height 12
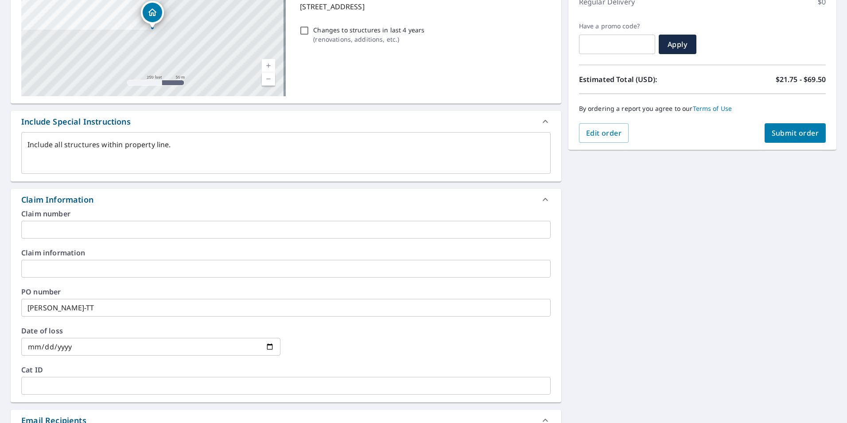
click at [109, 196] on div "Claim Information" at bounding box center [278, 200] width 514 height 12
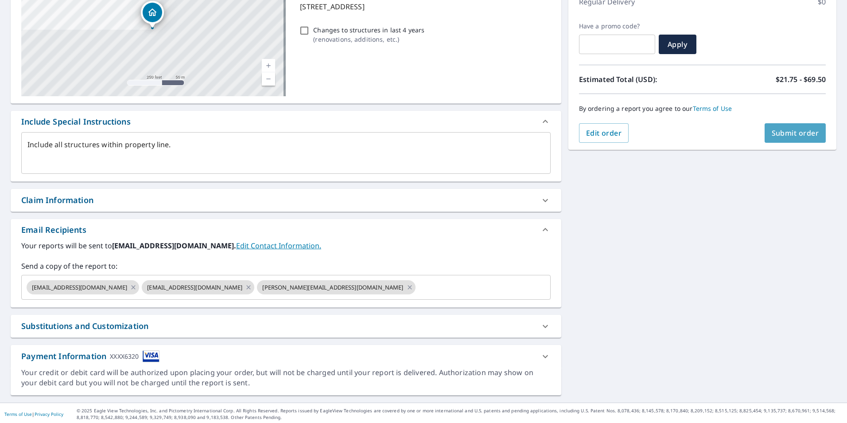
click at [790, 129] on span "Submit order" at bounding box center [795, 133] width 47 height 10
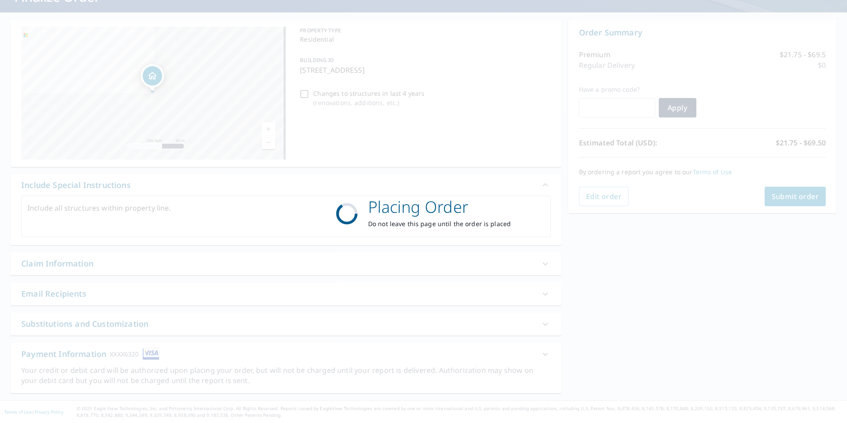
scroll to position [70, 0]
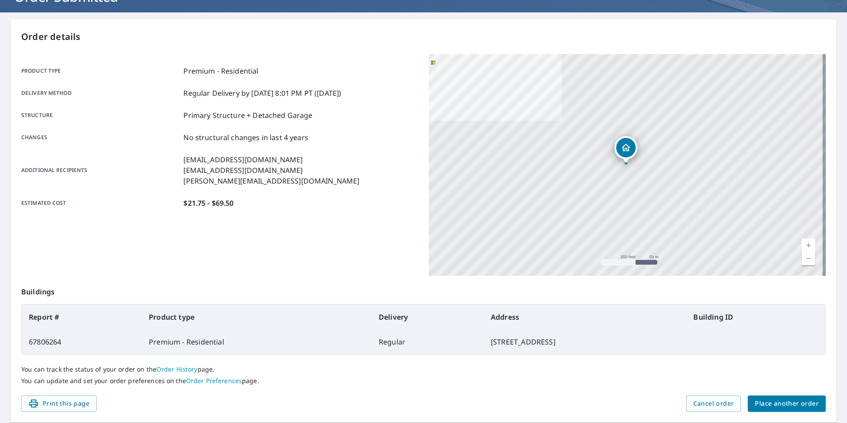
click at [773, 405] on span "Place another order" at bounding box center [787, 403] width 64 height 11
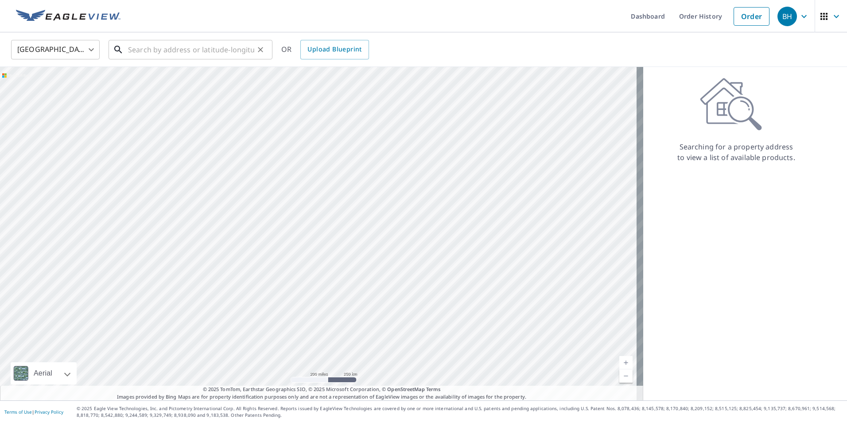
click at [147, 46] on input "text" at bounding box center [191, 49] width 126 height 25
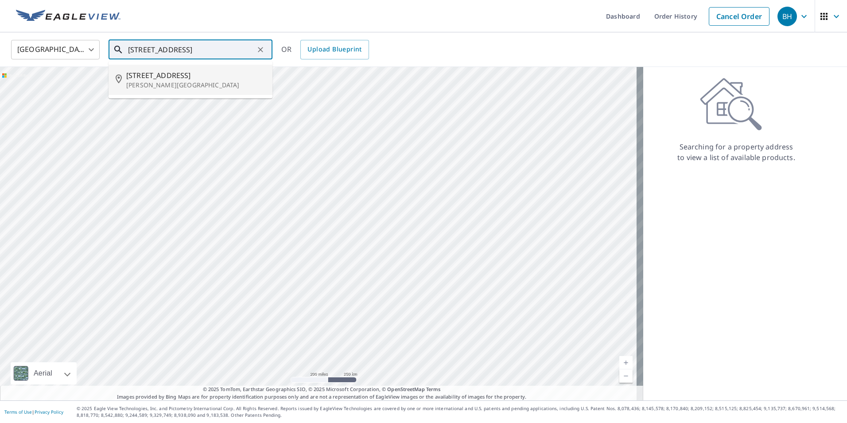
click at [141, 75] on span "[STREET_ADDRESS]" at bounding box center [195, 75] width 139 height 11
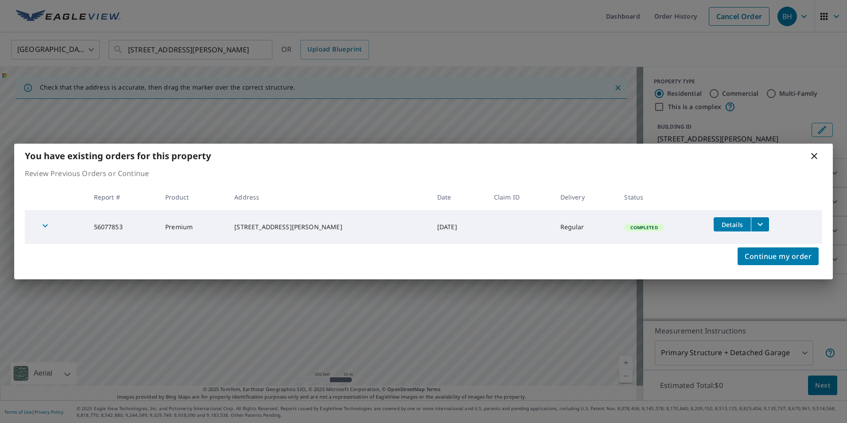
click at [814, 156] on icon at bounding box center [815, 156] width 6 height 6
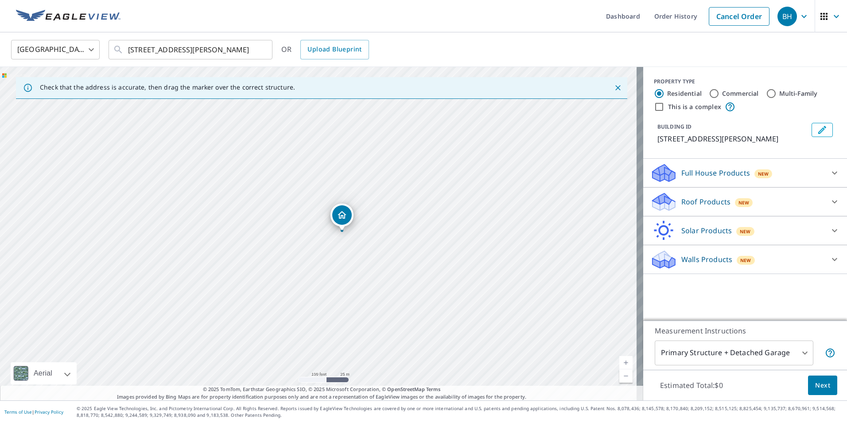
drag, startPoint x: 297, startPoint y: 256, endPoint x: 384, endPoint y: 246, distance: 87.4
click at [388, 251] on div "[STREET_ADDRESS][PERSON_NAME]" at bounding box center [322, 233] width 644 height 333
click at [696, 206] on p "Roof Products" at bounding box center [706, 201] width 49 height 11
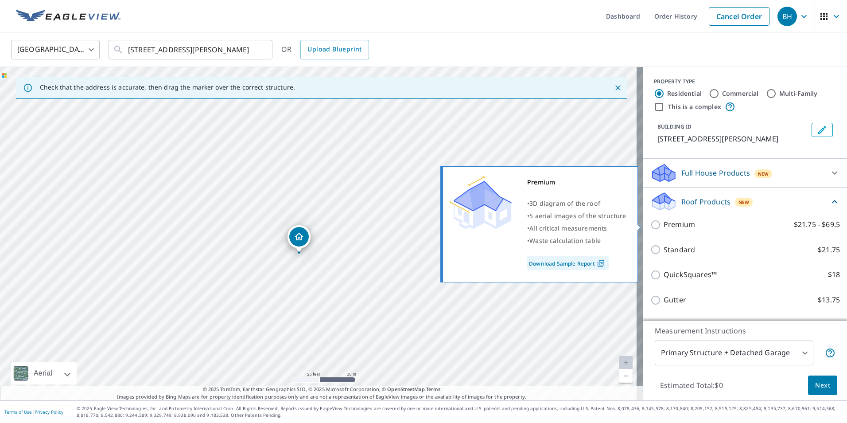
click at [651, 226] on input "Premium $21.75 - $69.5" at bounding box center [657, 224] width 13 height 11
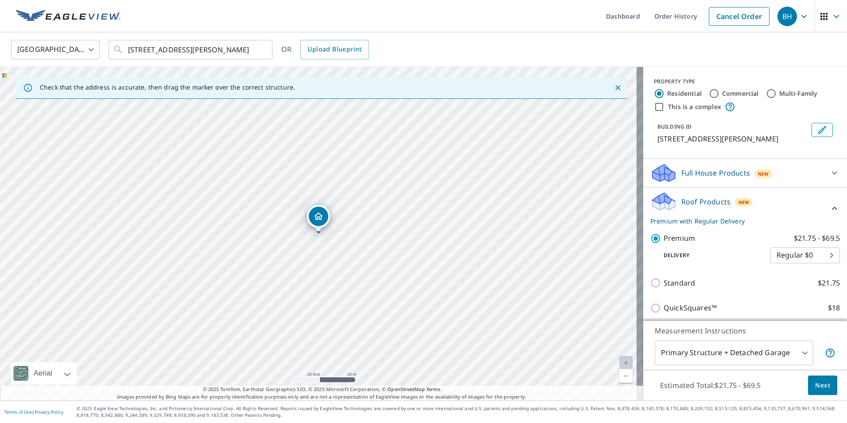
click at [707, 203] on p "Roof Products" at bounding box center [706, 201] width 49 height 11
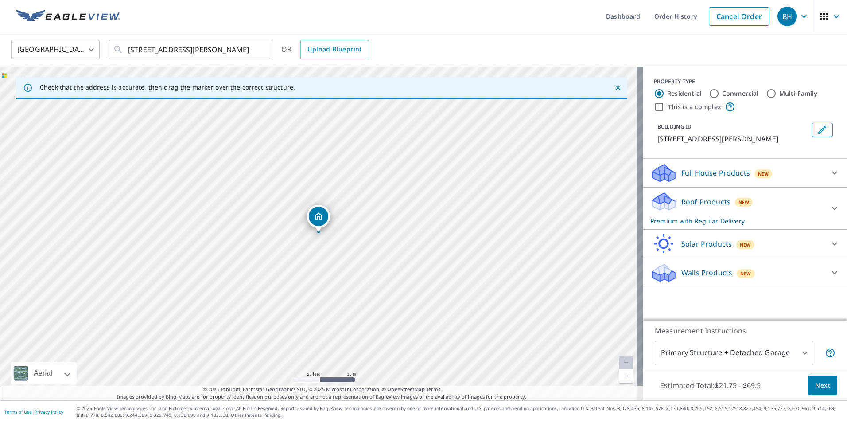
click at [818, 384] on span "Next" at bounding box center [823, 385] width 15 height 11
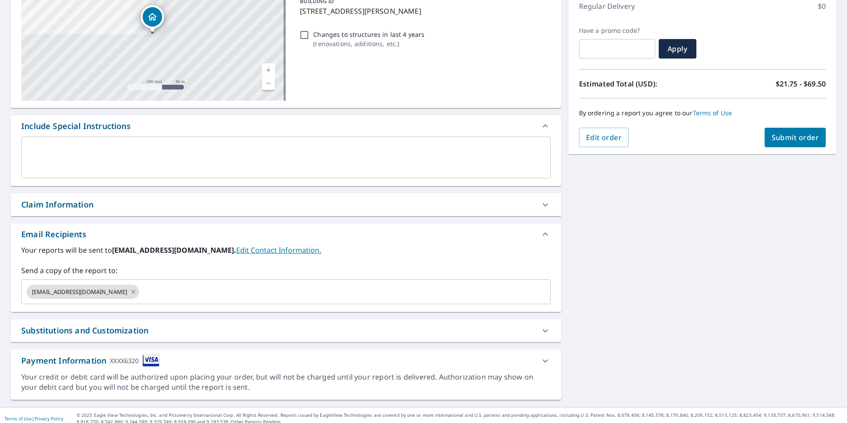
scroll to position [133, 0]
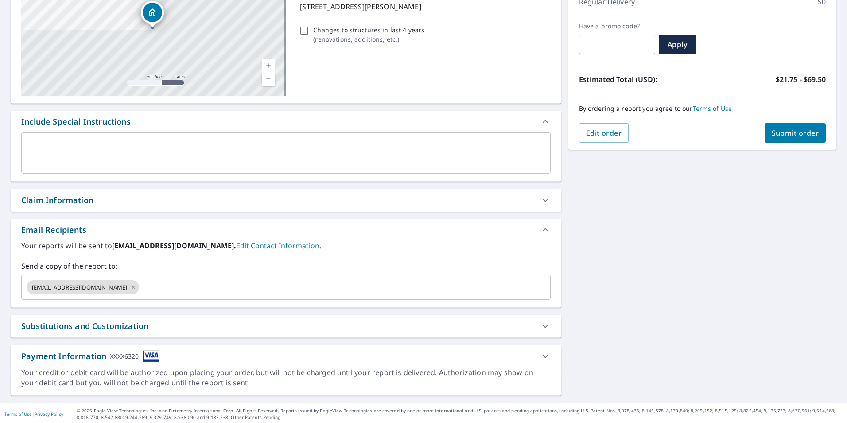
click at [62, 205] on div "Claim Information" at bounding box center [57, 200] width 72 height 12
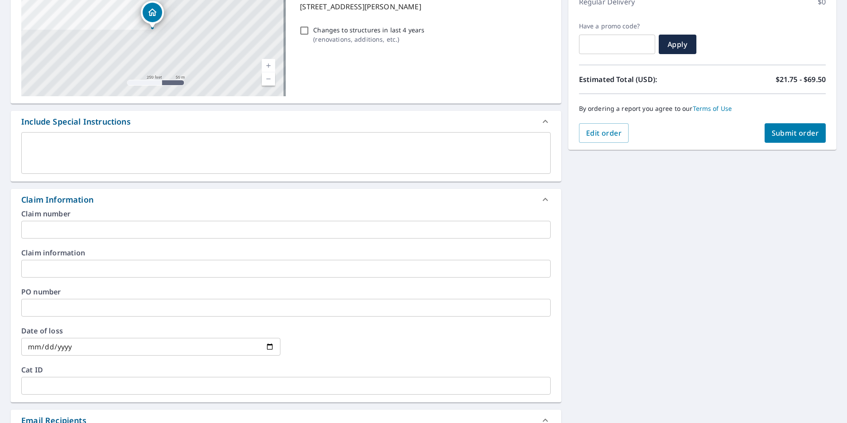
click at [42, 307] on input "text" at bounding box center [286, 308] width 530 height 18
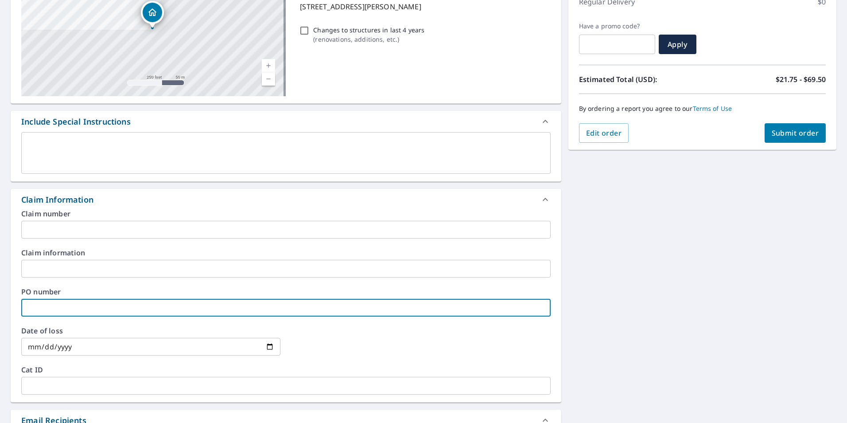
click at [50, 310] on input "text" at bounding box center [286, 308] width 530 height 18
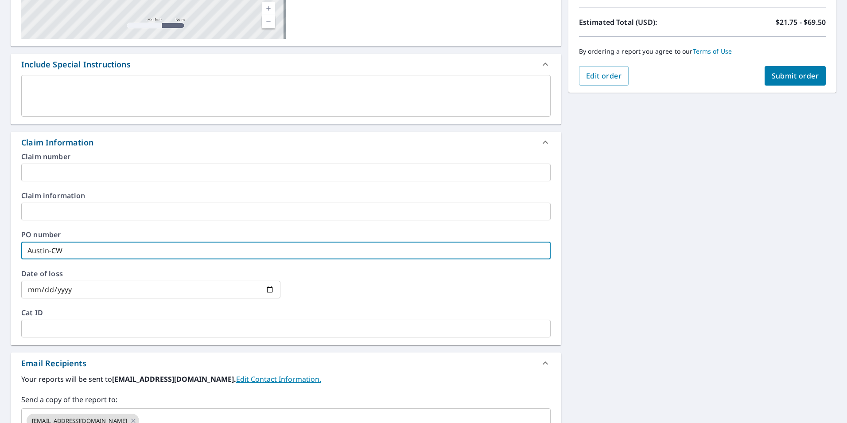
scroll to position [326, 0]
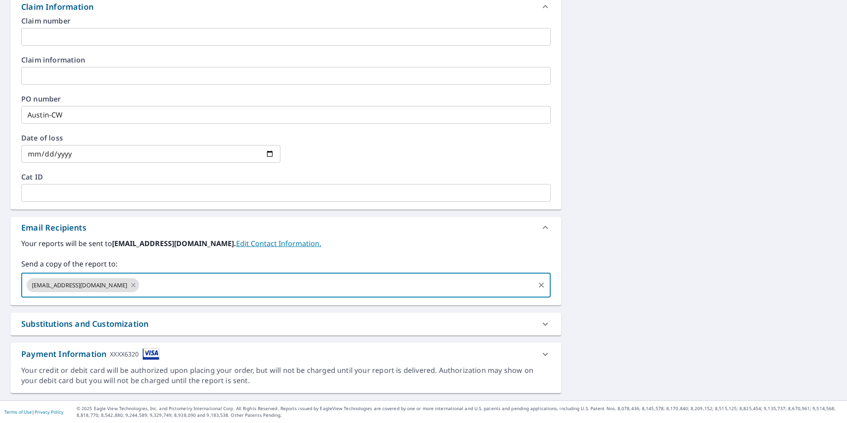
click at [161, 277] on input "text" at bounding box center [337, 285] width 393 height 17
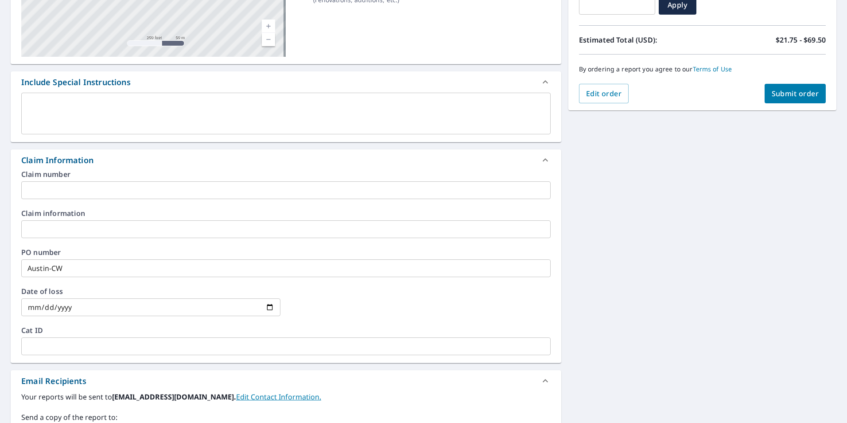
scroll to position [148, 0]
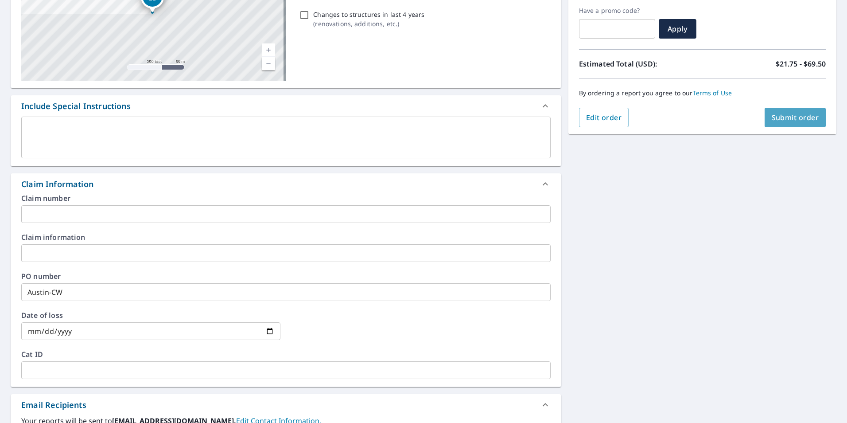
click at [785, 118] on span "Submit order" at bounding box center [795, 118] width 47 height 10
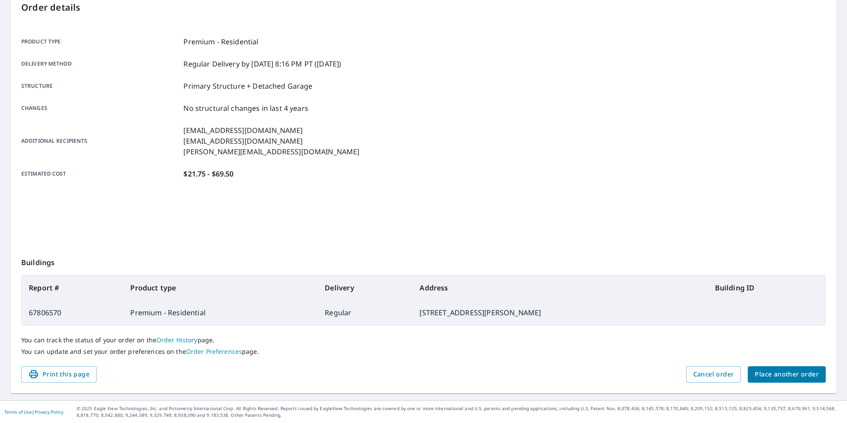
scroll to position [99, 0]
